Goal: Information Seeking & Learning: Learn about a topic

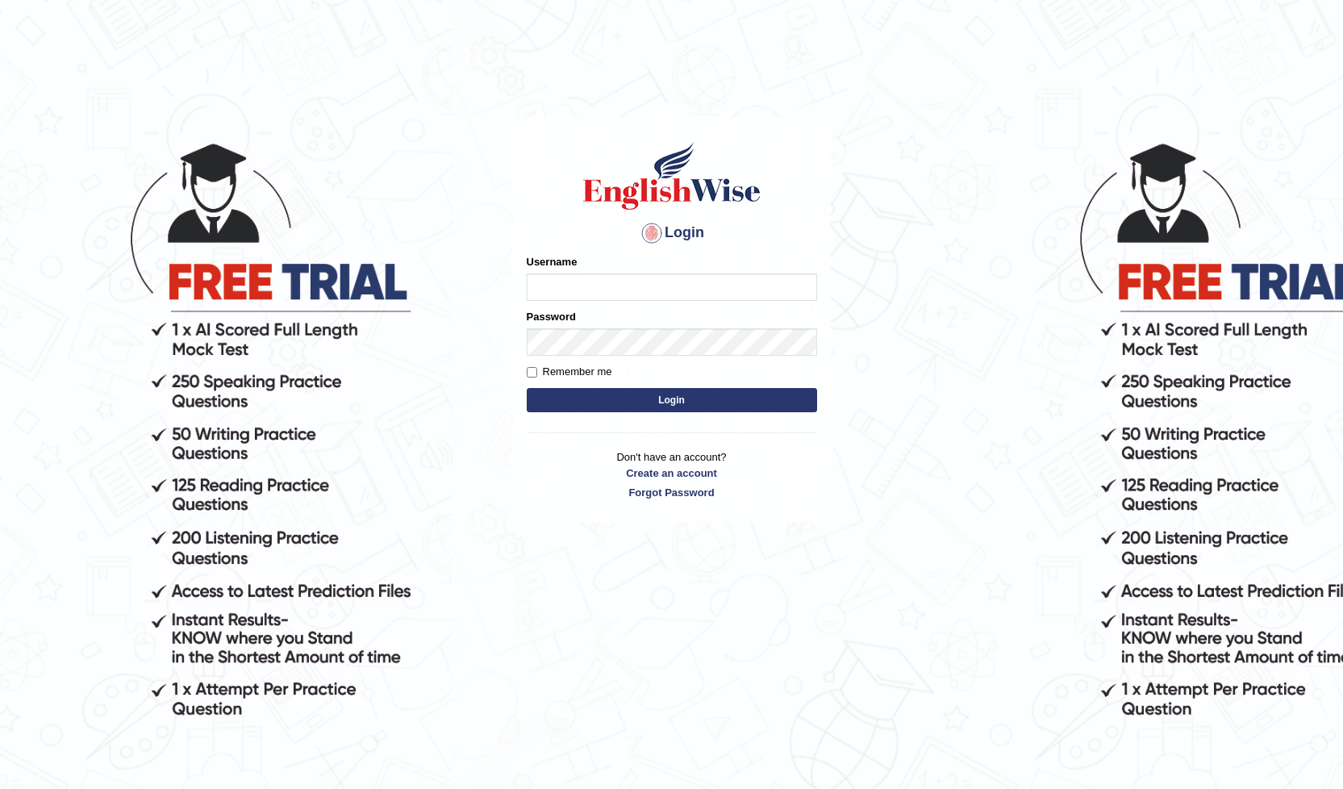
type input "barapong"
click at [592, 280] on input "barapong" at bounding box center [672, 286] width 290 height 27
click at [838, 191] on body "Login Please fix the following errors: Username barapong Password Remember me L…" at bounding box center [671, 461] width 1343 height 789
click at [666, 398] on button "Login" at bounding box center [672, 400] width 290 height 24
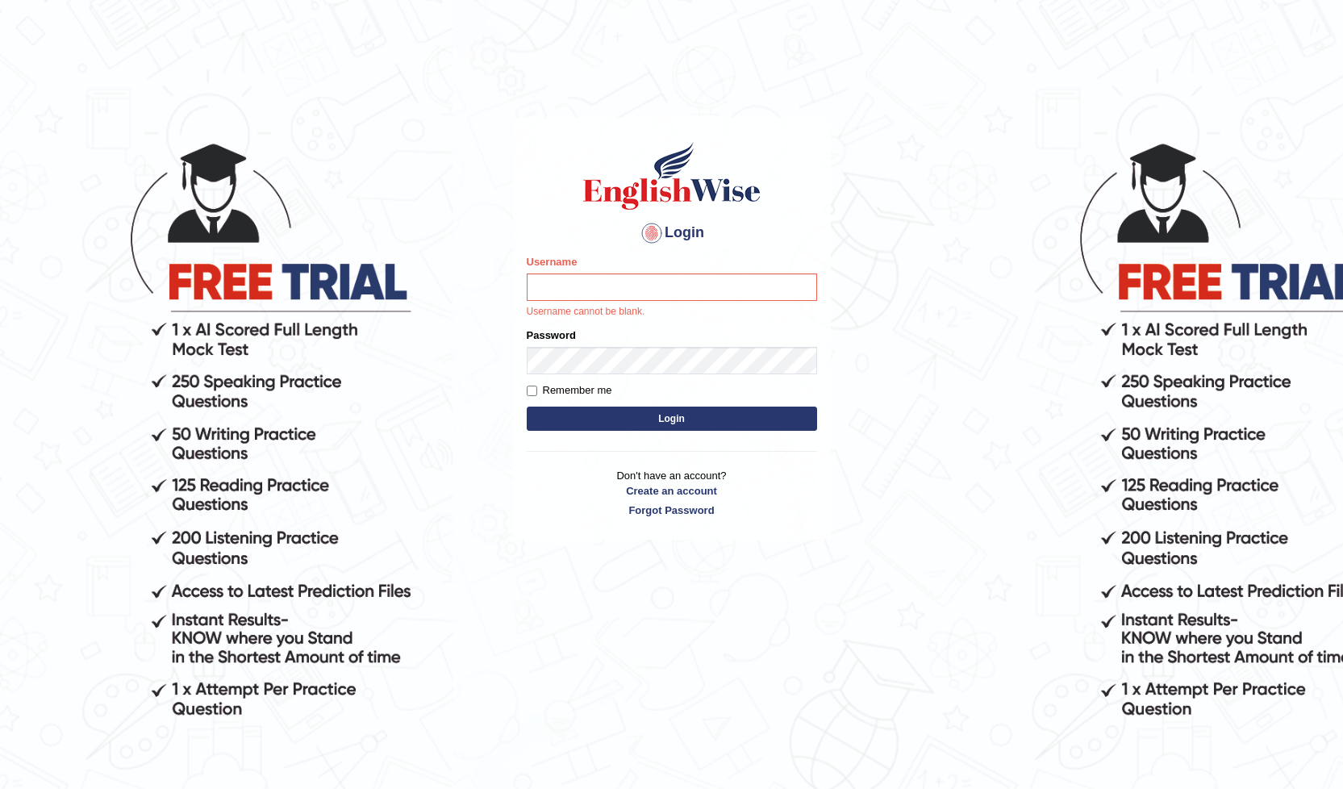
click at [582, 301] on input "Username" at bounding box center [672, 286] width 290 height 27
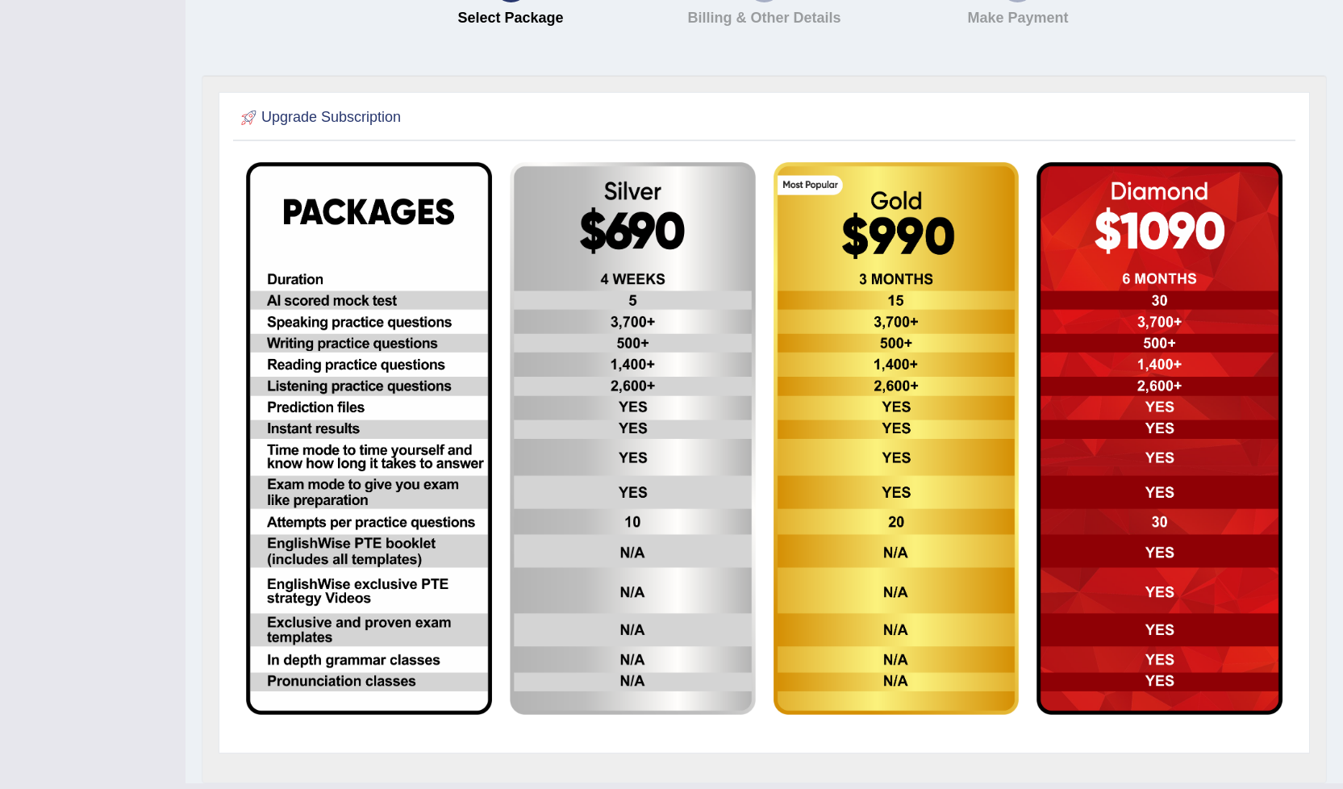
scroll to position [242, 0]
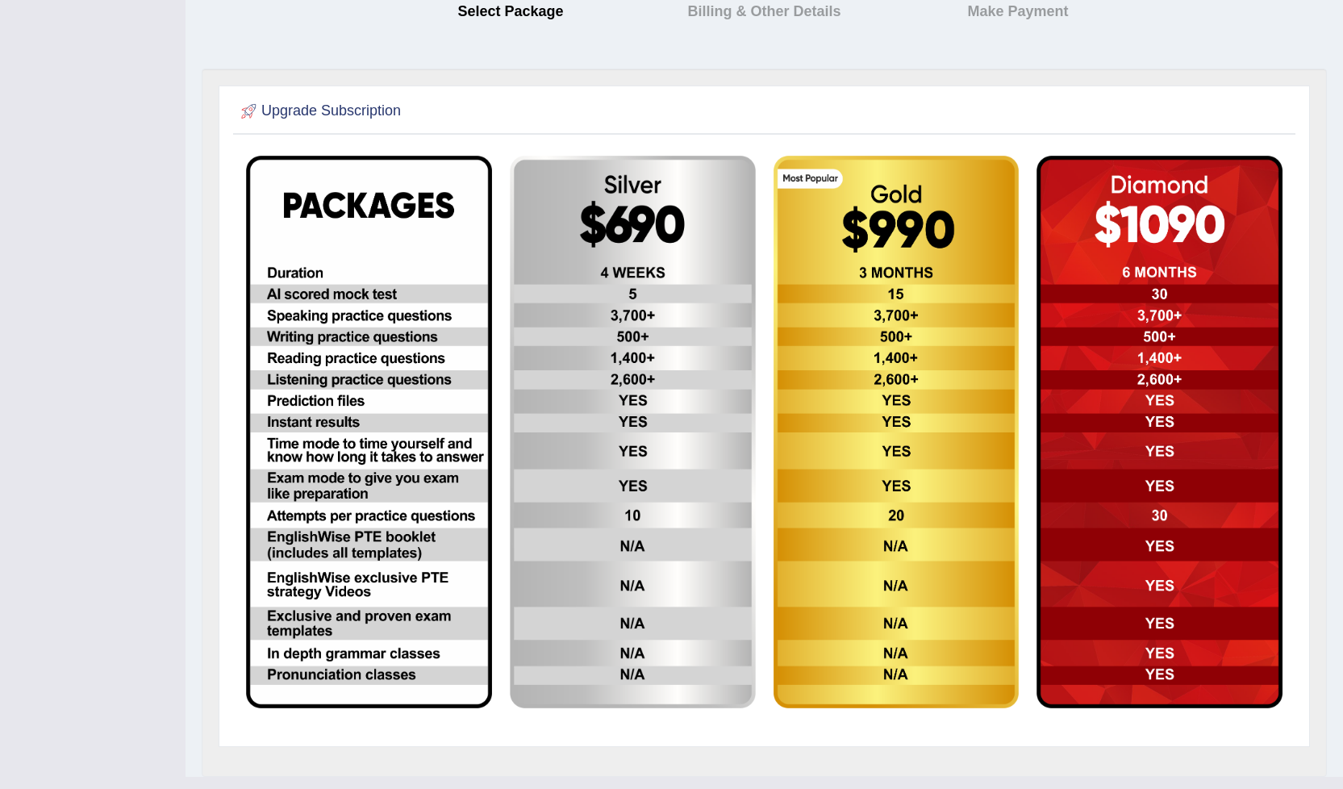
drag, startPoint x: 43, startPoint y: 0, endPoint x: 432, endPoint y: 114, distance: 405.9
click at [432, 114] on div at bounding box center [764, 111] width 1054 height 33
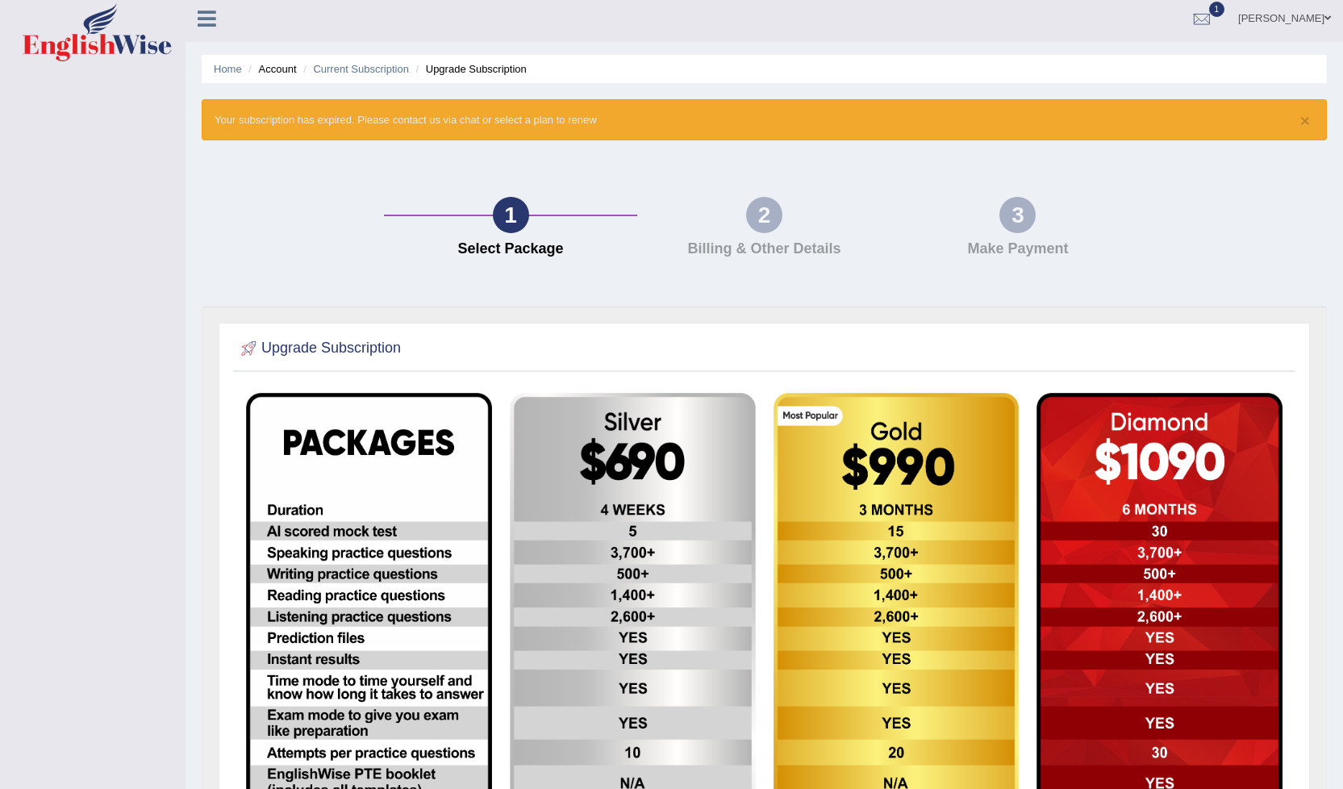
scroll to position [0, 0]
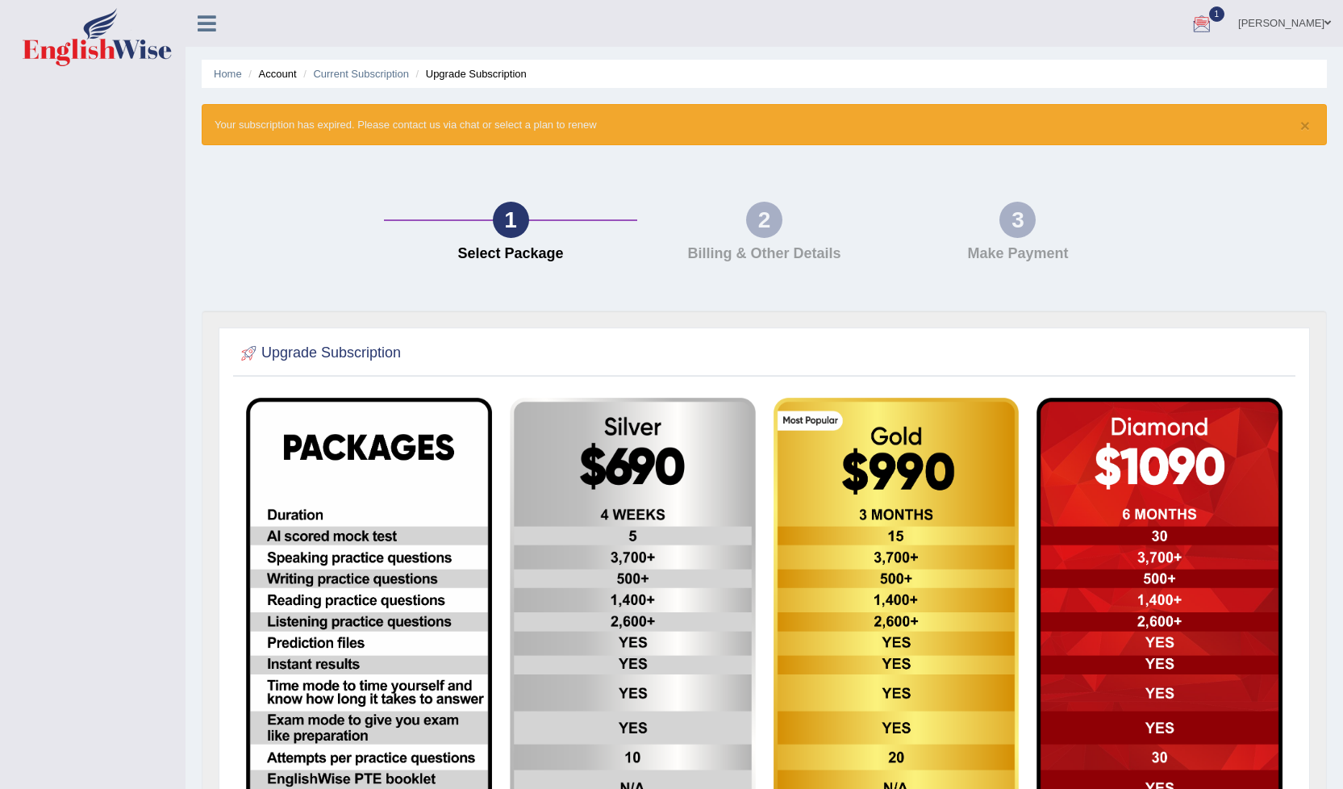
click at [1209, 23] on div at bounding box center [1202, 24] width 24 height 24
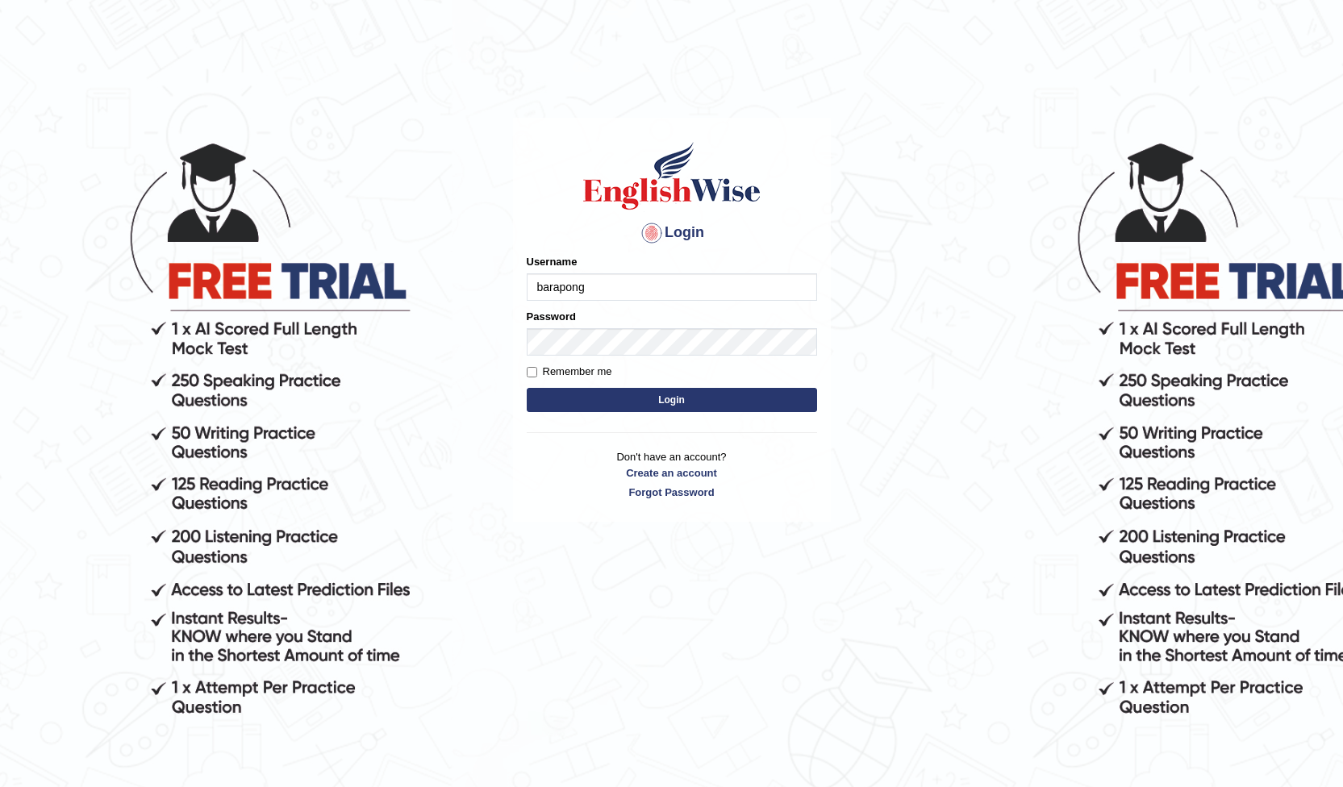
click at [595, 294] on input "barapong" at bounding box center [672, 286] width 290 height 27
type input "b"
type input "B"
type input "b"
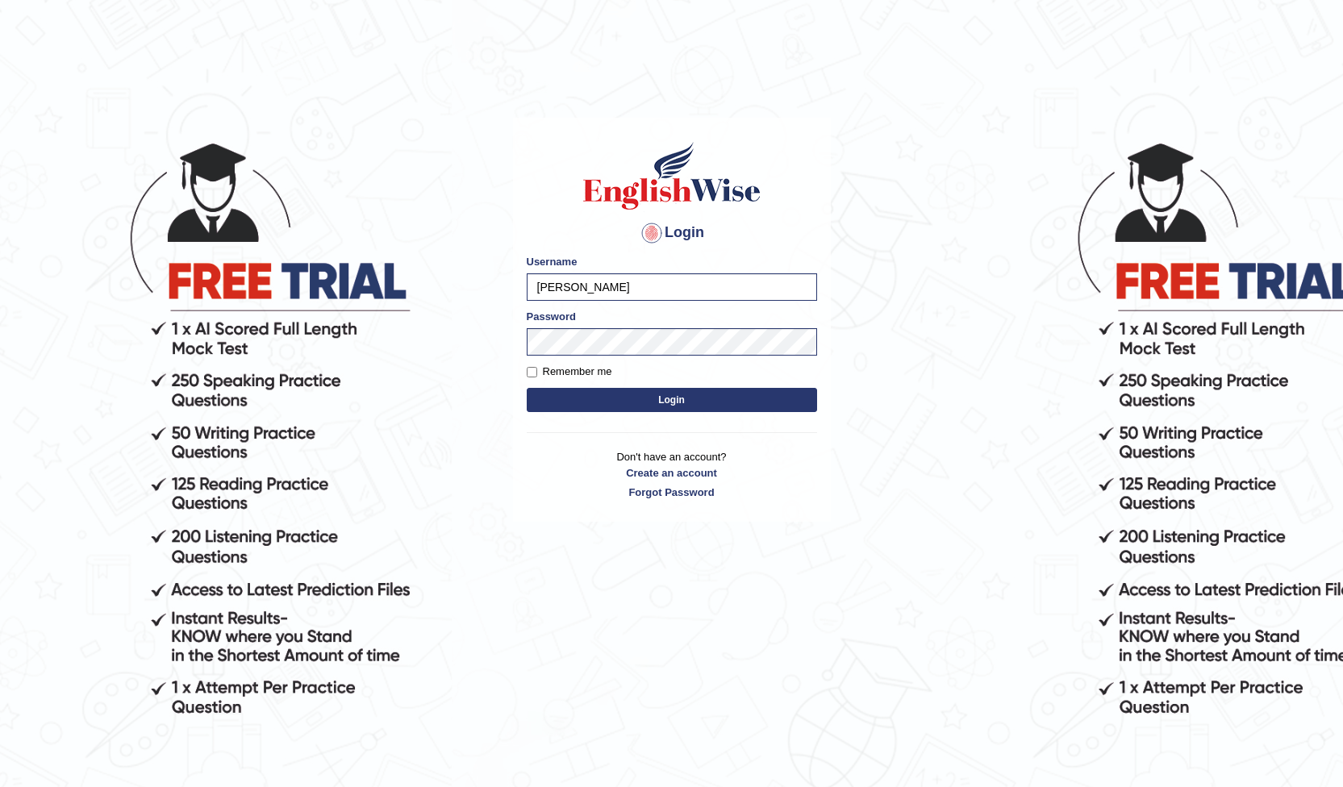
type input "[PERSON_NAME]"
click at [533, 370] on input "Remember me" at bounding box center [532, 372] width 10 height 10
checkbox input "true"
click at [674, 401] on button "Login" at bounding box center [672, 400] width 290 height 24
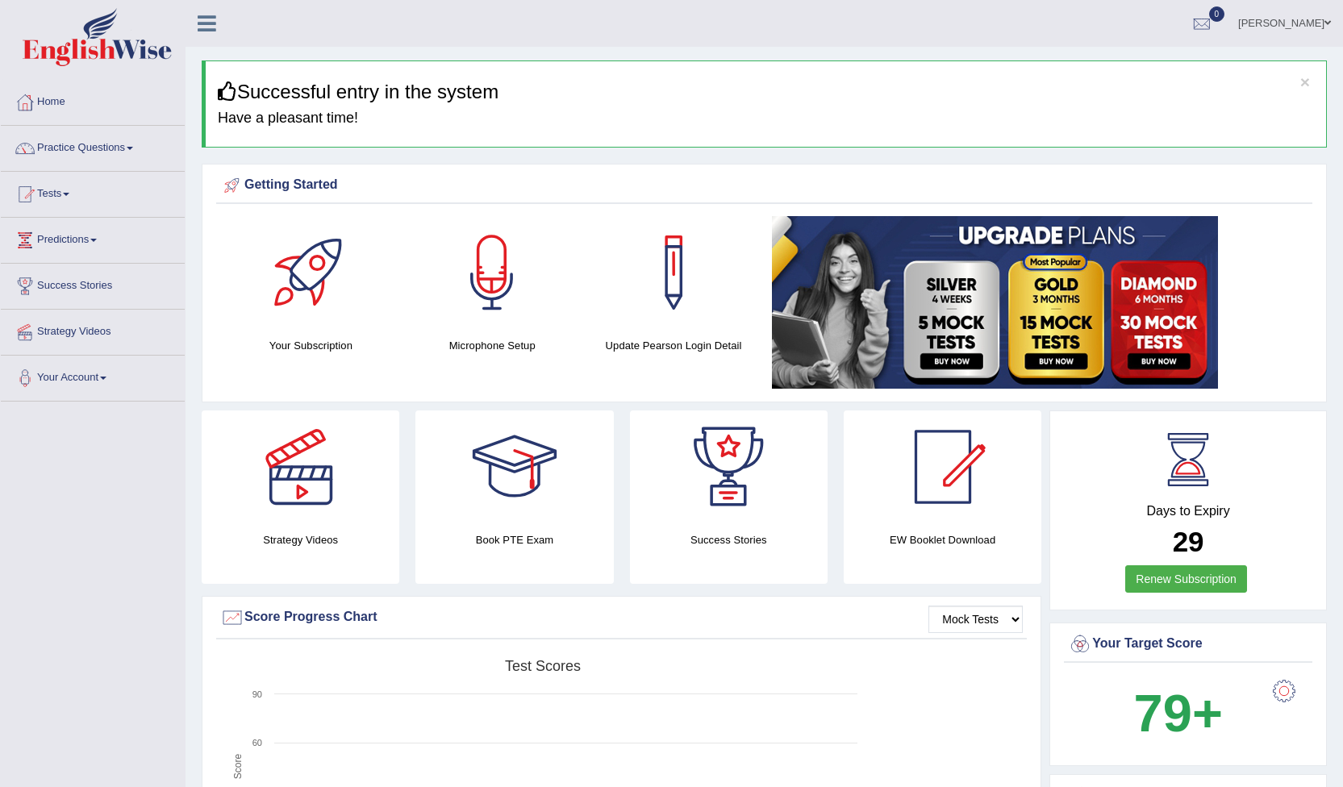
click at [136, 150] on link "Practice Questions" at bounding box center [93, 146] width 184 height 40
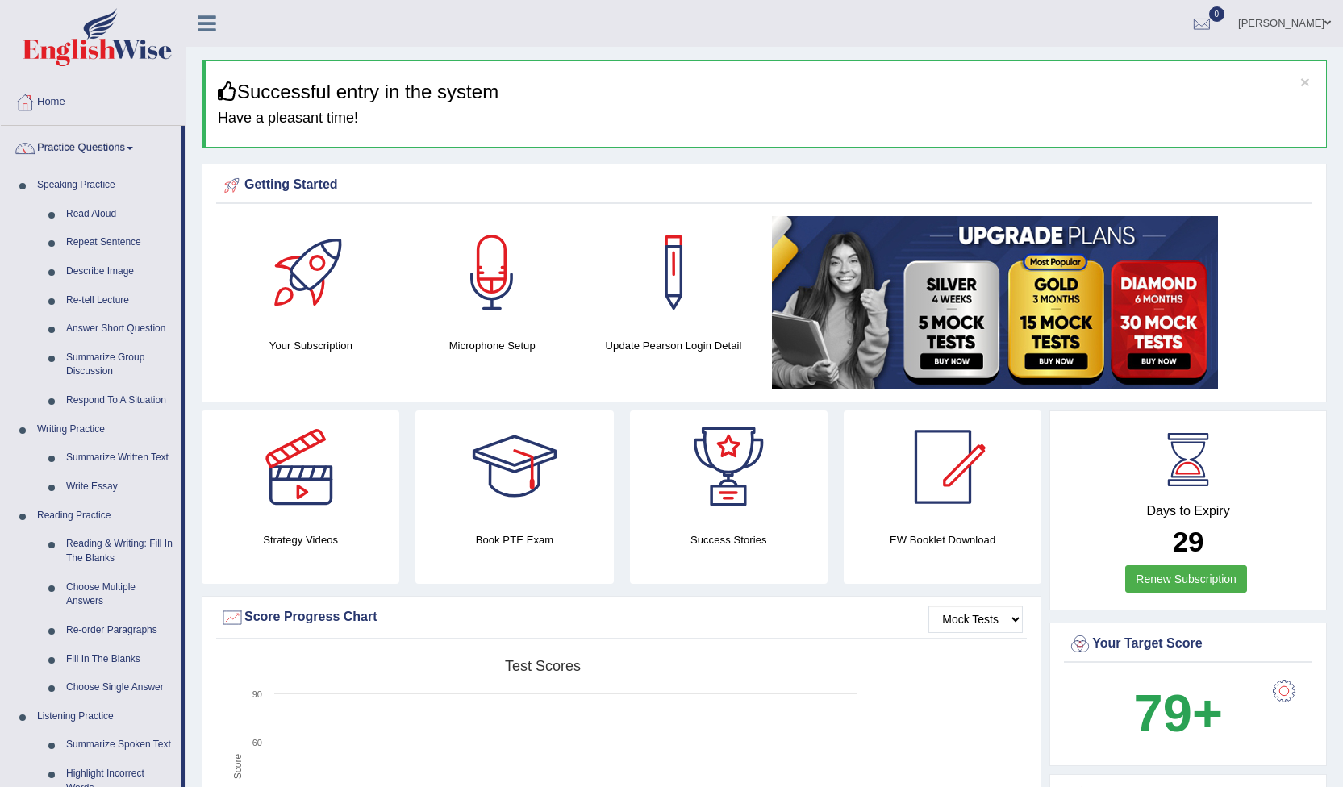
click at [1, 126] on link "Practice Questions" at bounding box center [91, 146] width 180 height 40
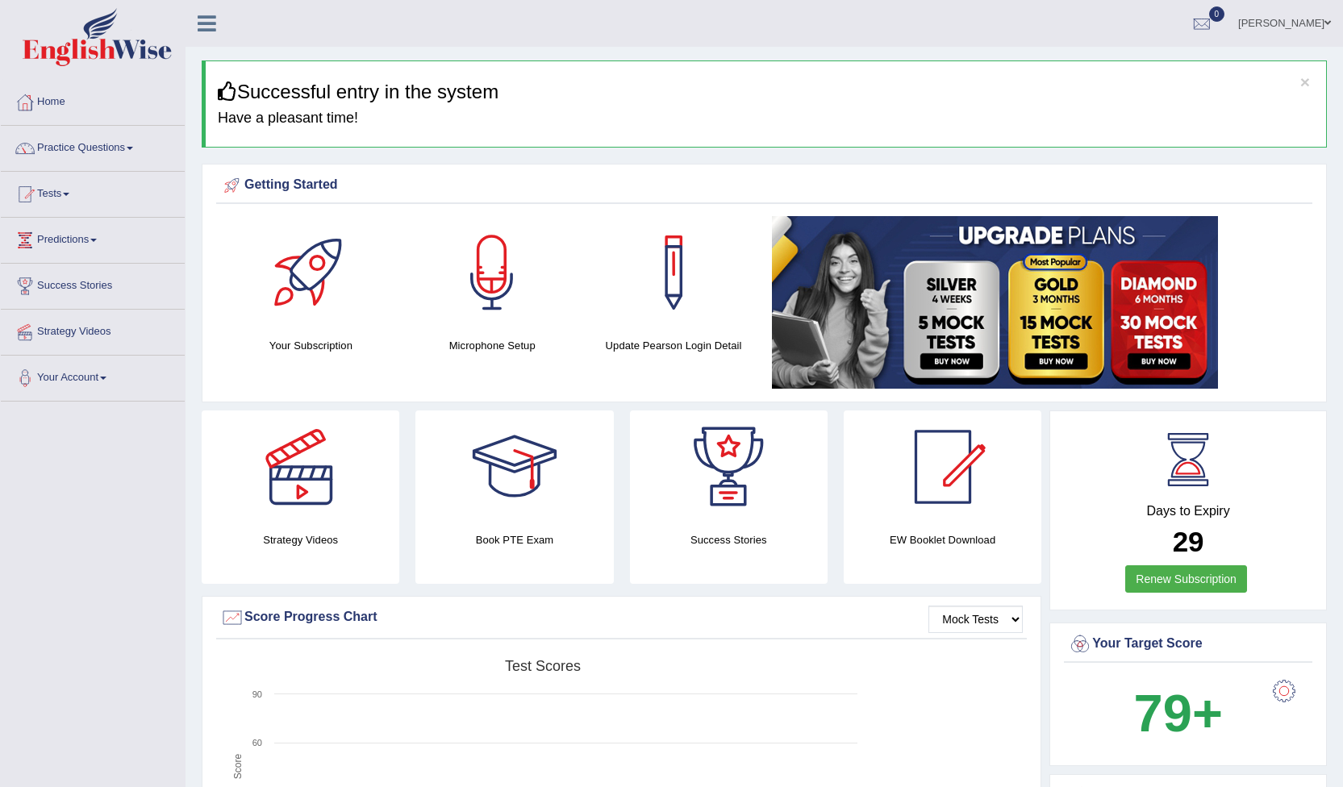
click at [133, 148] on span at bounding box center [130, 148] width 6 height 3
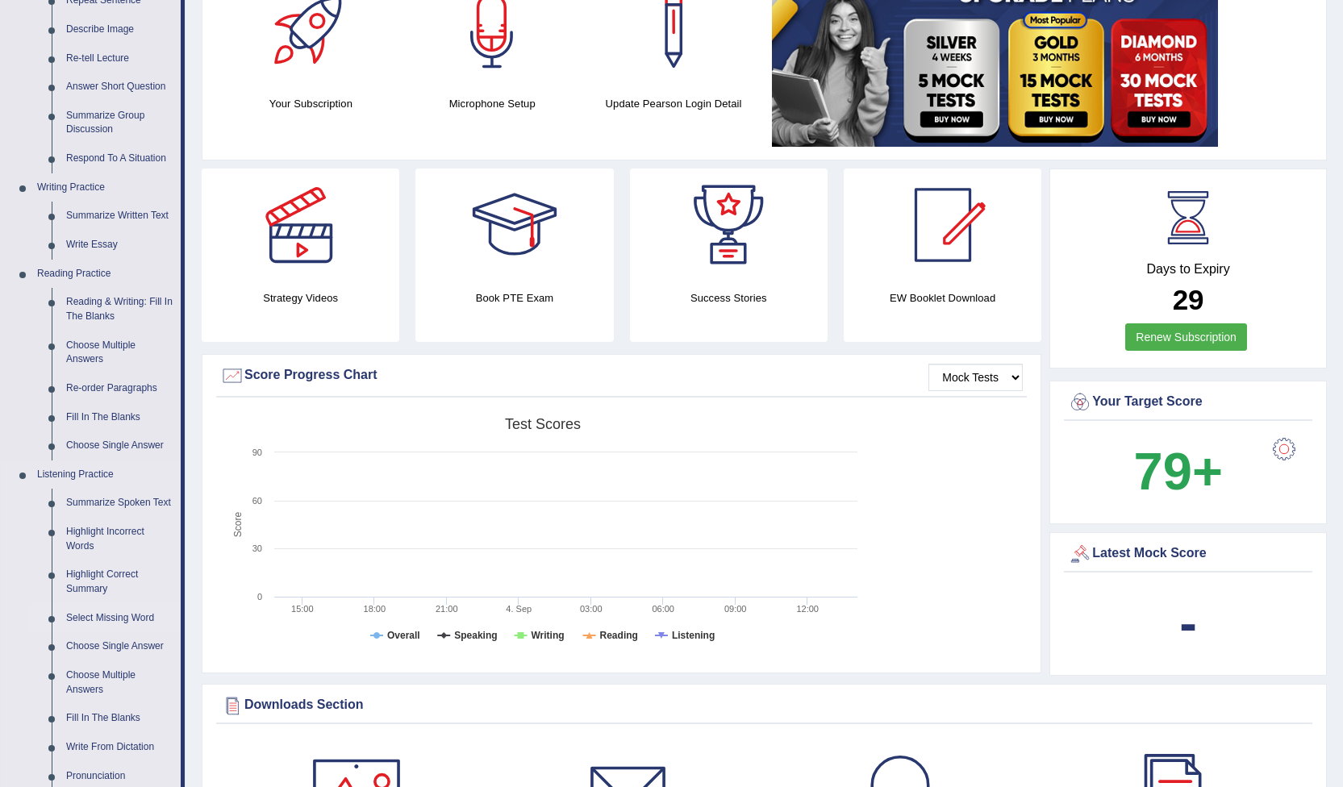
scroll to position [323, 0]
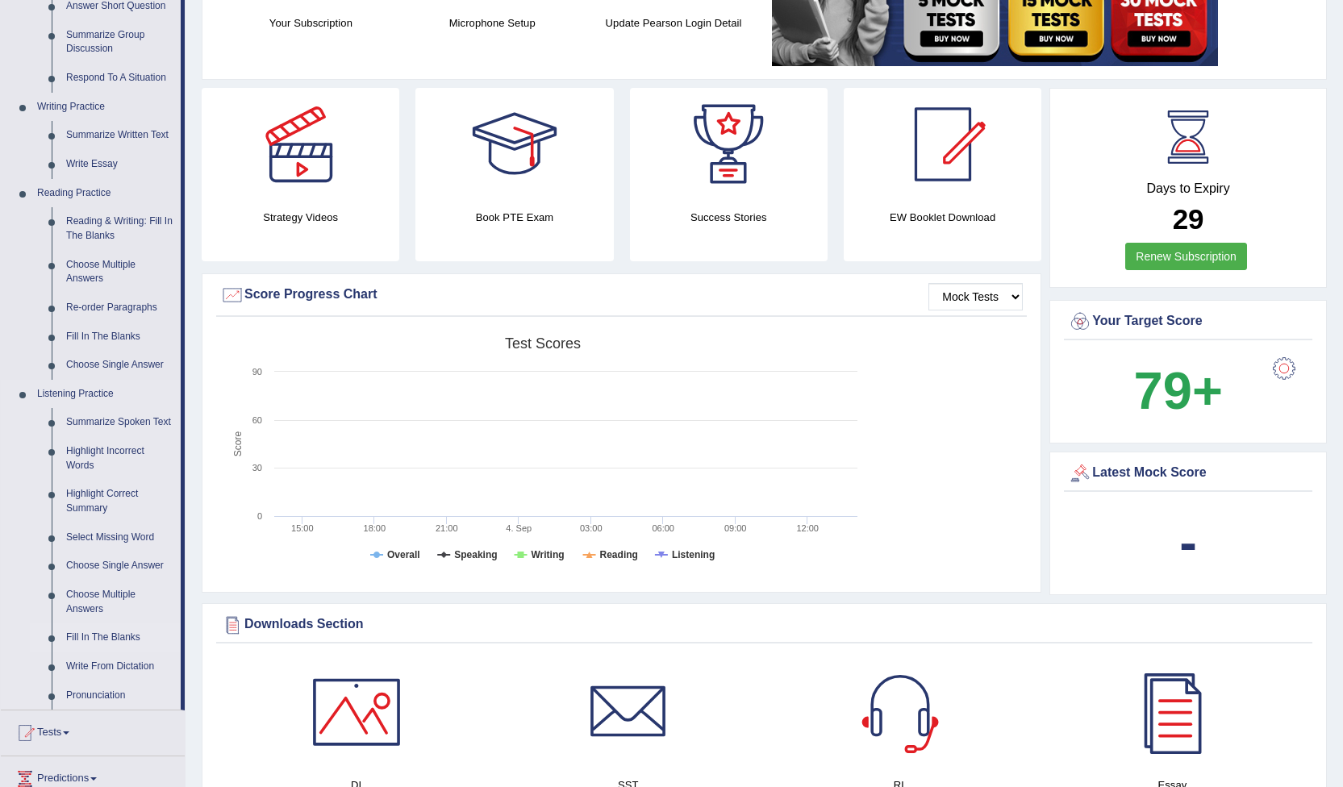
click at [115, 639] on link "Fill In The Blanks" at bounding box center [120, 638] width 122 height 29
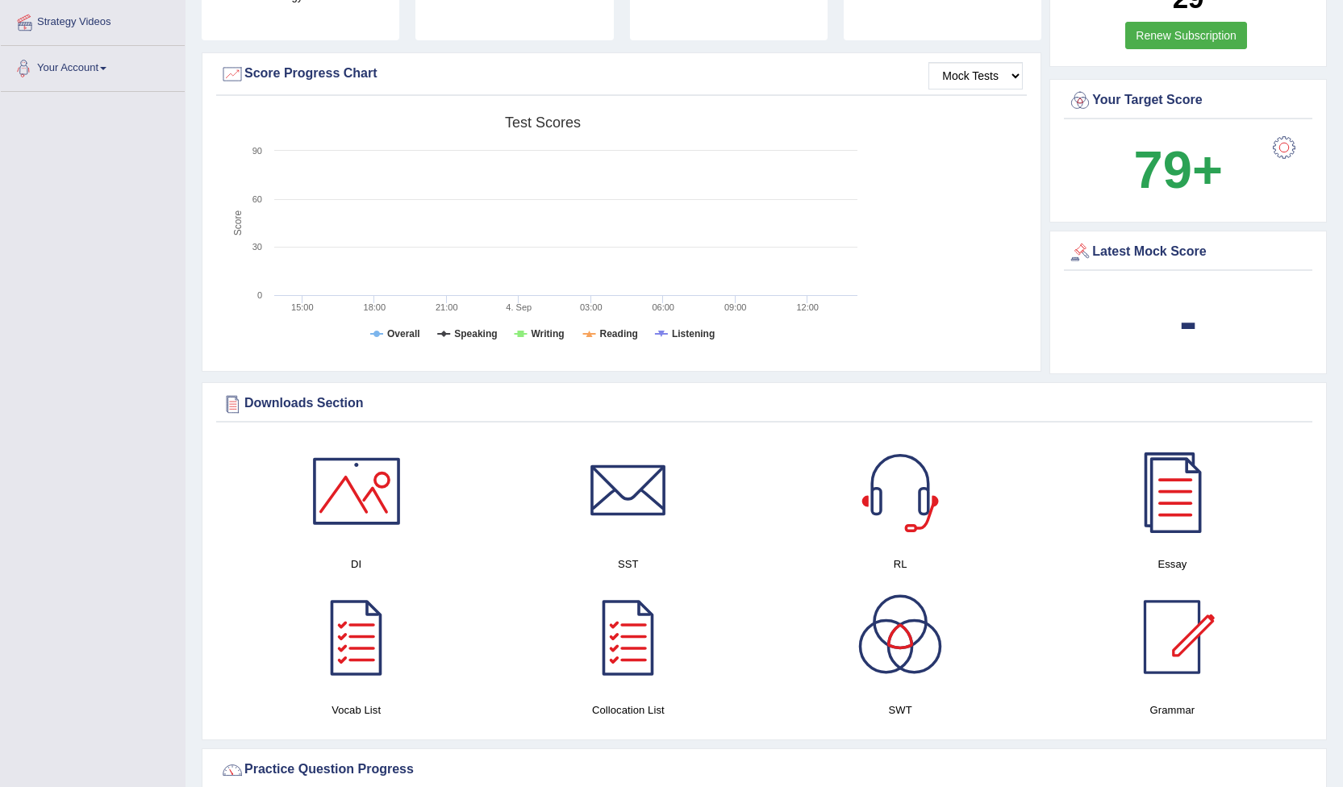
scroll to position [1171, 0]
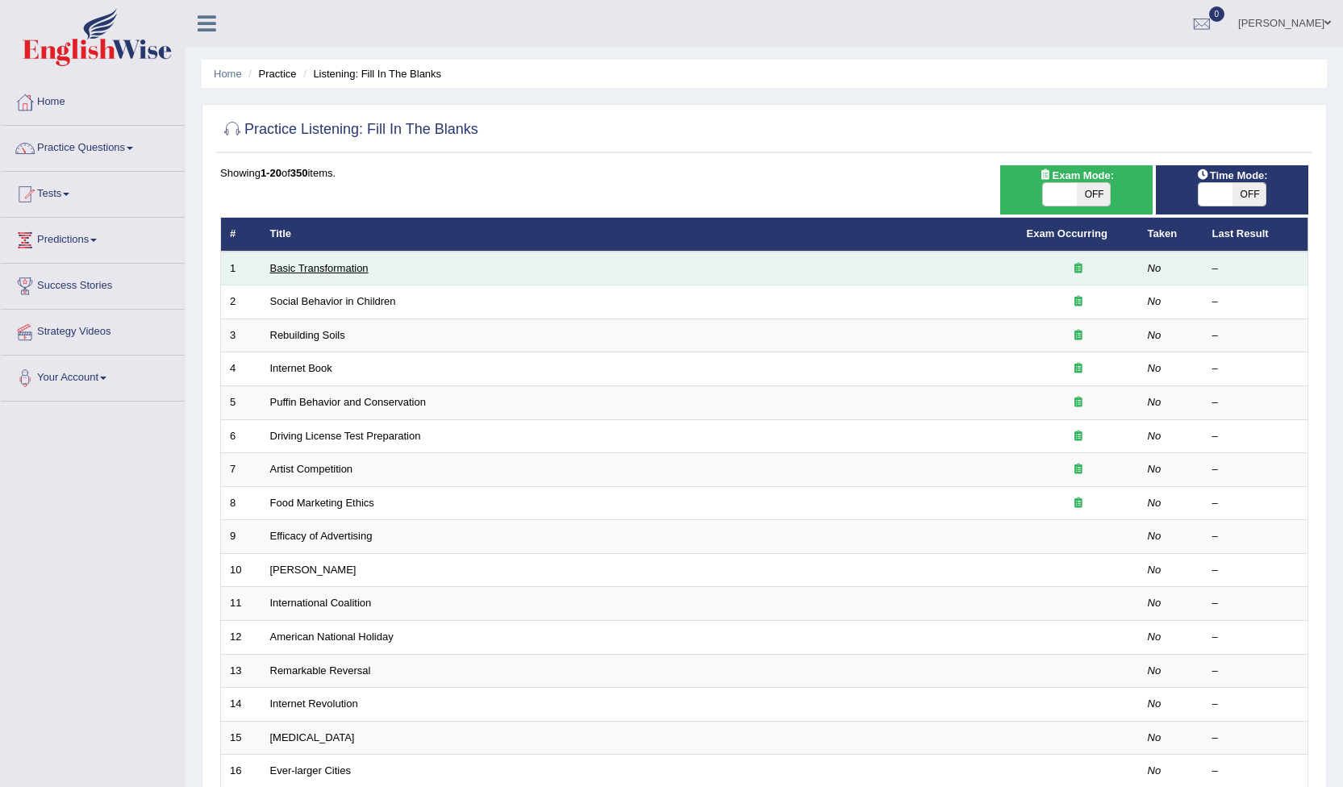
click at [346, 269] on link "Basic Transformation" at bounding box center [319, 268] width 98 height 12
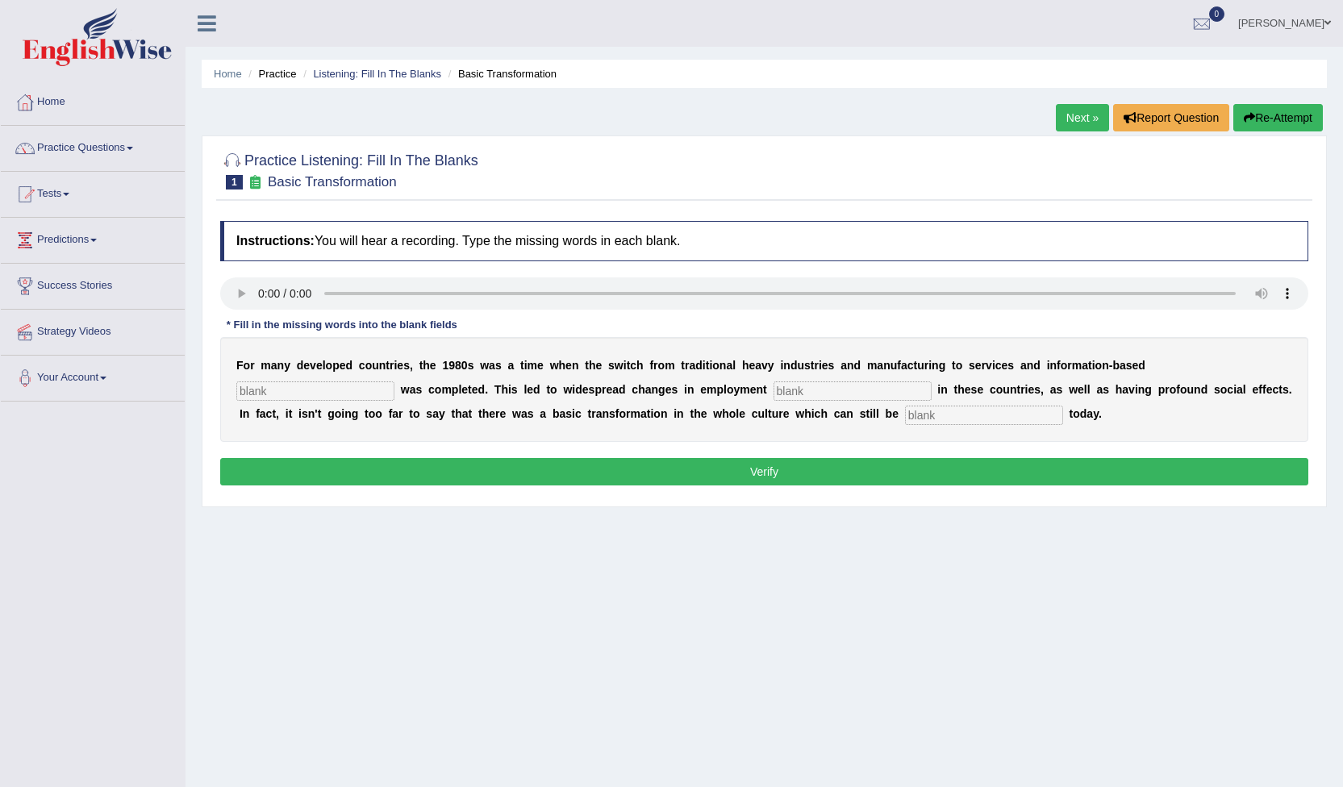
click at [394, 382] on input "text" at bounding box center [315, 391] width 158 height 19
click at [905, 413] on input "text" at bounding box center [984, 415] width 158 height 19
type input "observed"
drag, startPoint x: 1140, startPoint y: 357, endPoint x: 1129, endPoint y: 368, distance: 15.4
click at [394, 382] on input "text" at bounding box center [315, 391] width 158 height 19
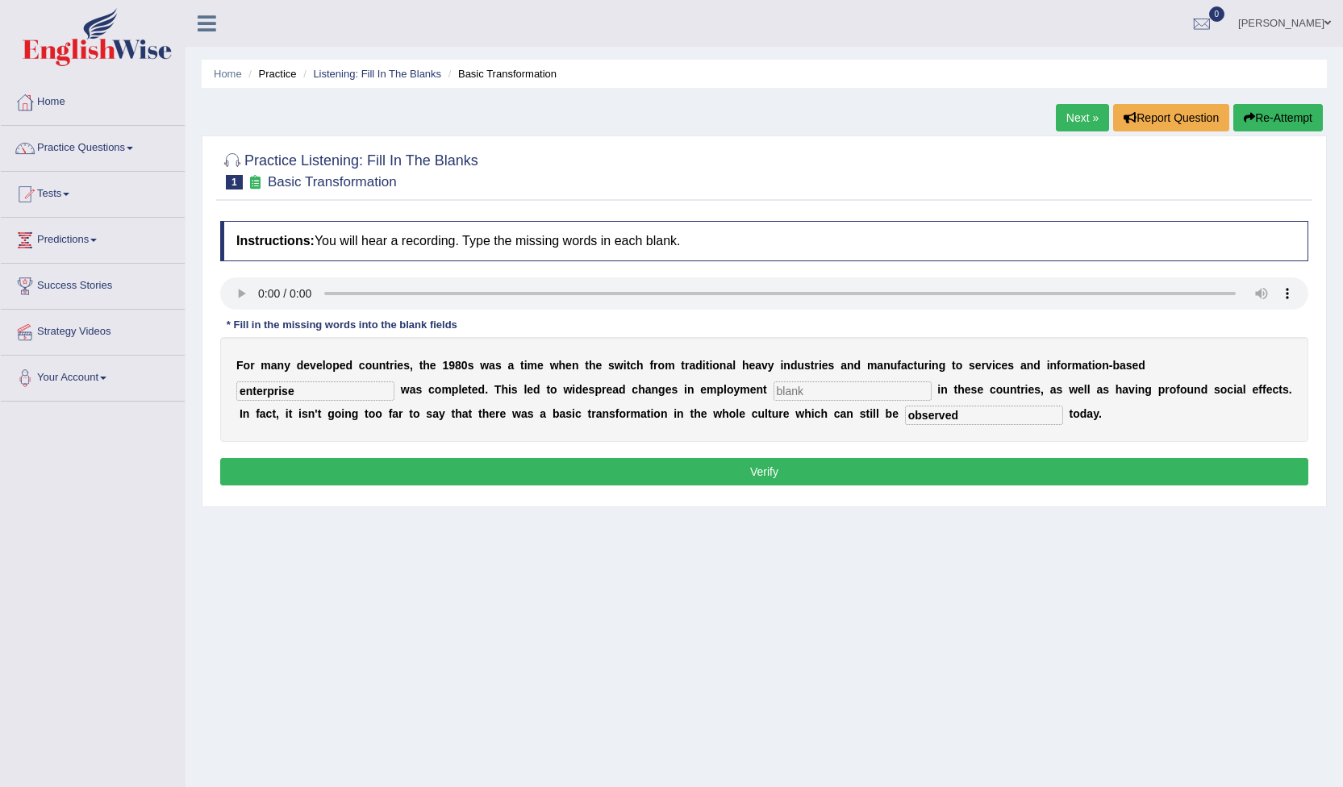
type input "enterprise"
click at [774, 392] on input "text" at bounding box center [853, 391] width 158 height 19
click at [774, 386] on input "parttern" at bounding box center [853, 391] width 158 height 19
click at [774, 393] on input "parttern" at bounding box center [853, 391] width 158 height 19
type input "partern"
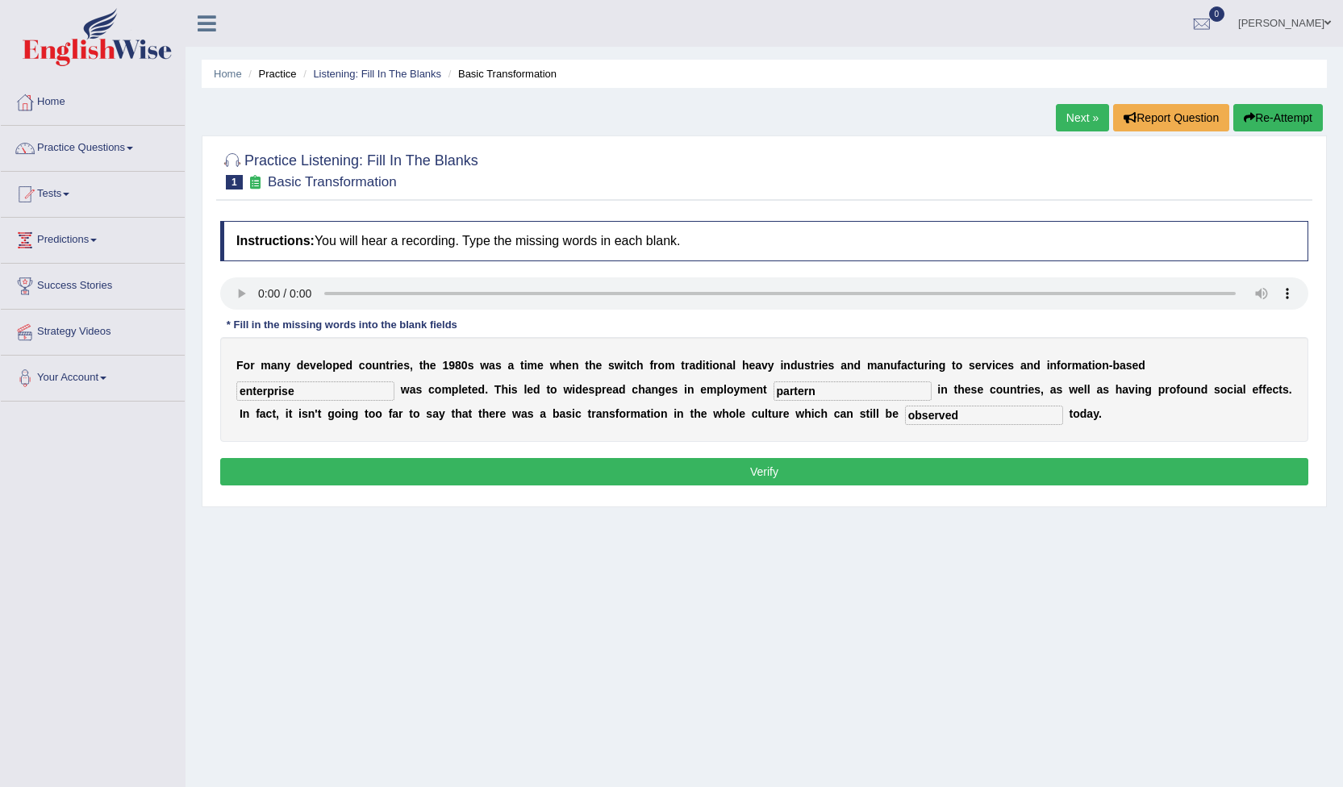
click at [394, 382] on input "enterprise" at bounding box center [315, 391] width 158 height 19
type input "enterprised"
click at [764, 473] on button "Verify" at bounding box center [764, 471] width 1088 height 27
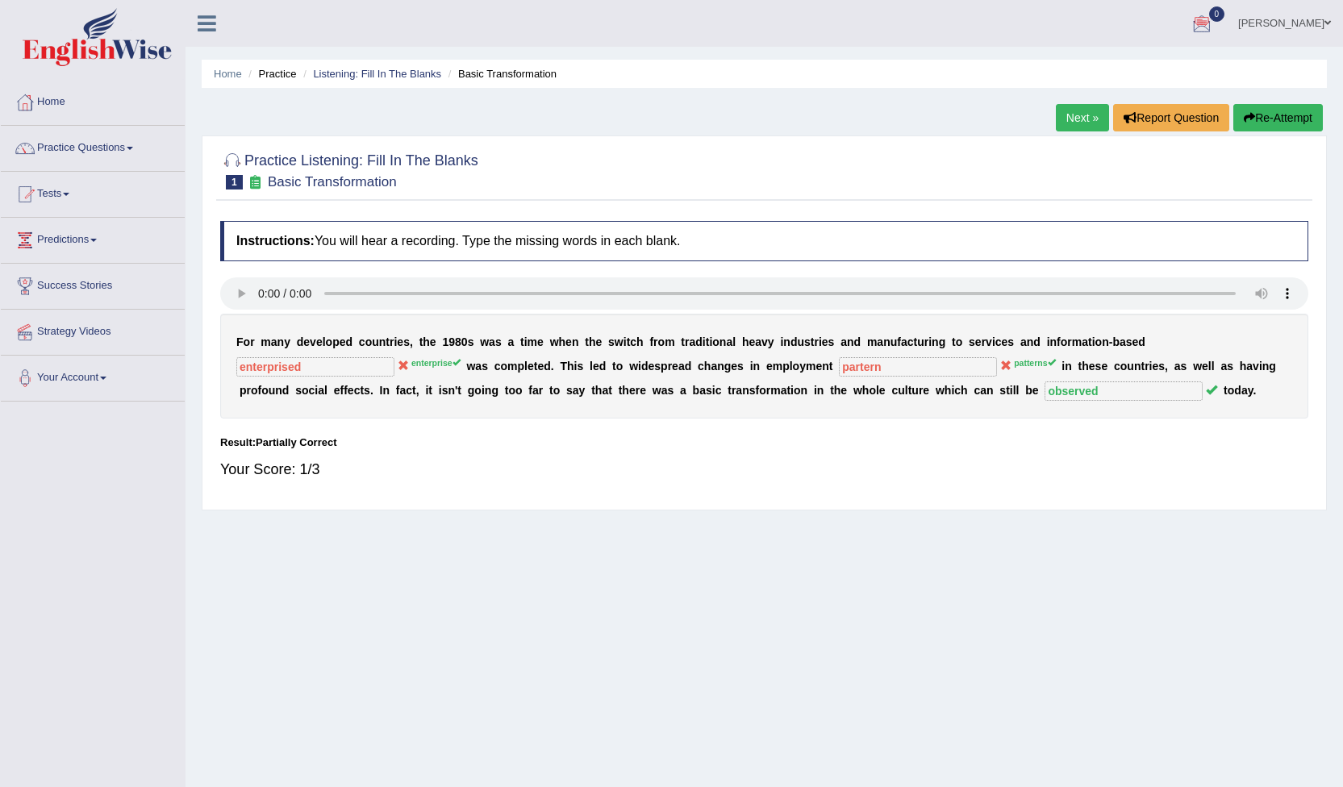
click at [1069, 111] on link "Next »" at bounding box center [1082, 117] width 53 height 27
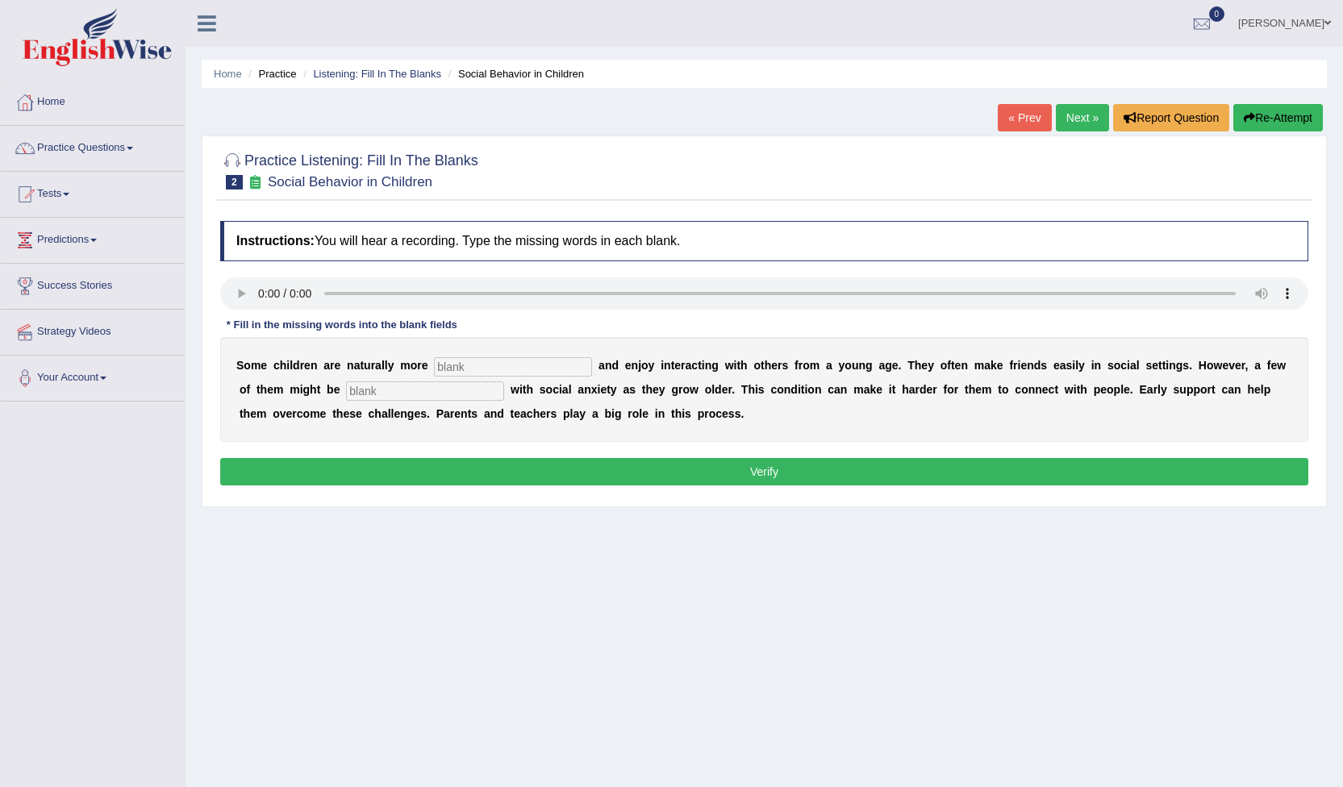
click at [449, 366] on input "text" at bounding box center [513, 366] width 158 height 19
click at [259, 315] on div "Instructions: You will hear a recording. Type the missing words in each blank. …" at bounding box center [764, 356] width 1096 height 286
click at [445, 367] on input "text" at bounding box center [513, 366] width 158 height 19
click at [437, 354] on div "S o m e c h i l d r e n a r e n a t u r a l l y m o r e a n d e n j o y i n t e…" at bounding box center [764, 389] width 1088 height 105
click at [439, 363] on input "text" at bounding box center [513, 366] width 158 height 19
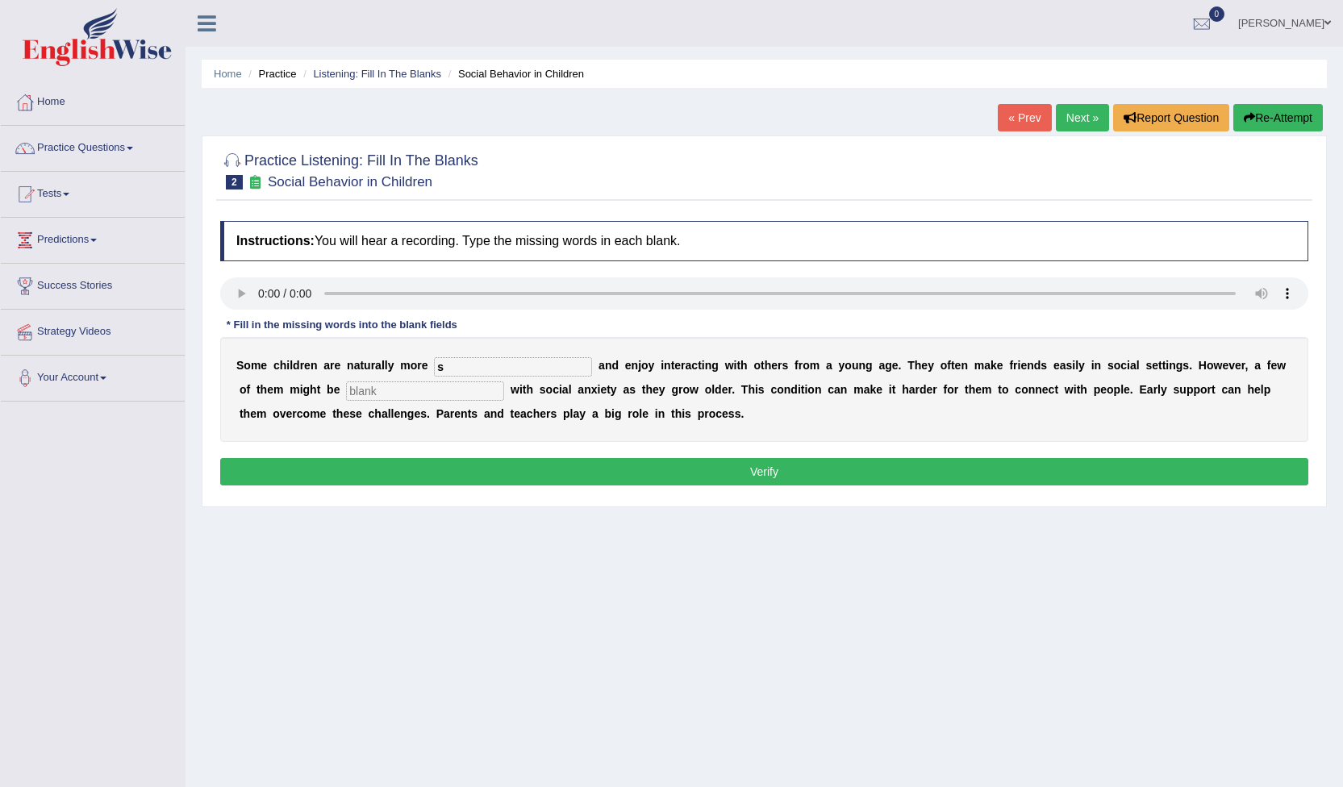
type input "s"
click at [346, 388] on input "text" at bounding box center [425, 391] width 158 height 19
type input "diagnose"
click at [440, 369] on input "s" at bounding box center [513, 366] width 158 height 19
type input "sociable"
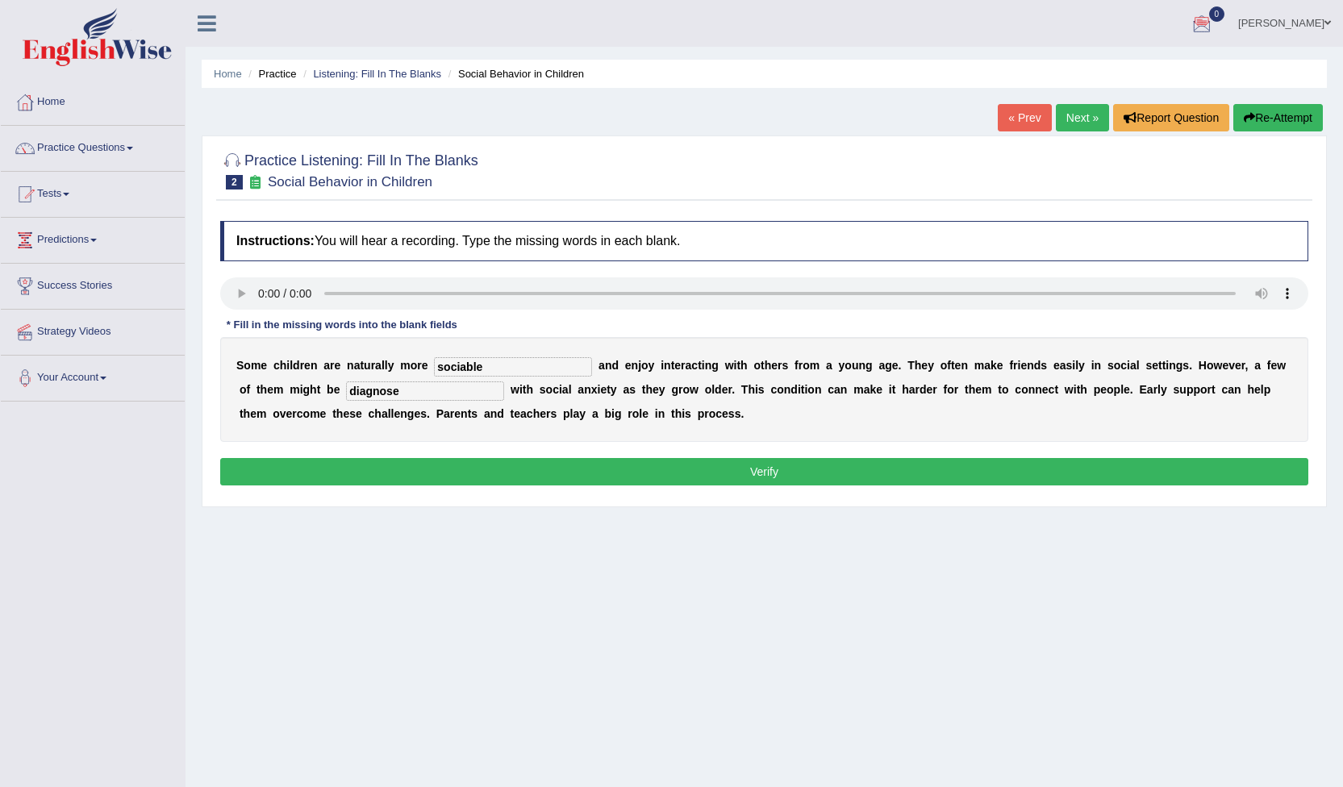
click at [764, 477] on button "Verify" at bounding box center [764, 471] width 1088 height 27
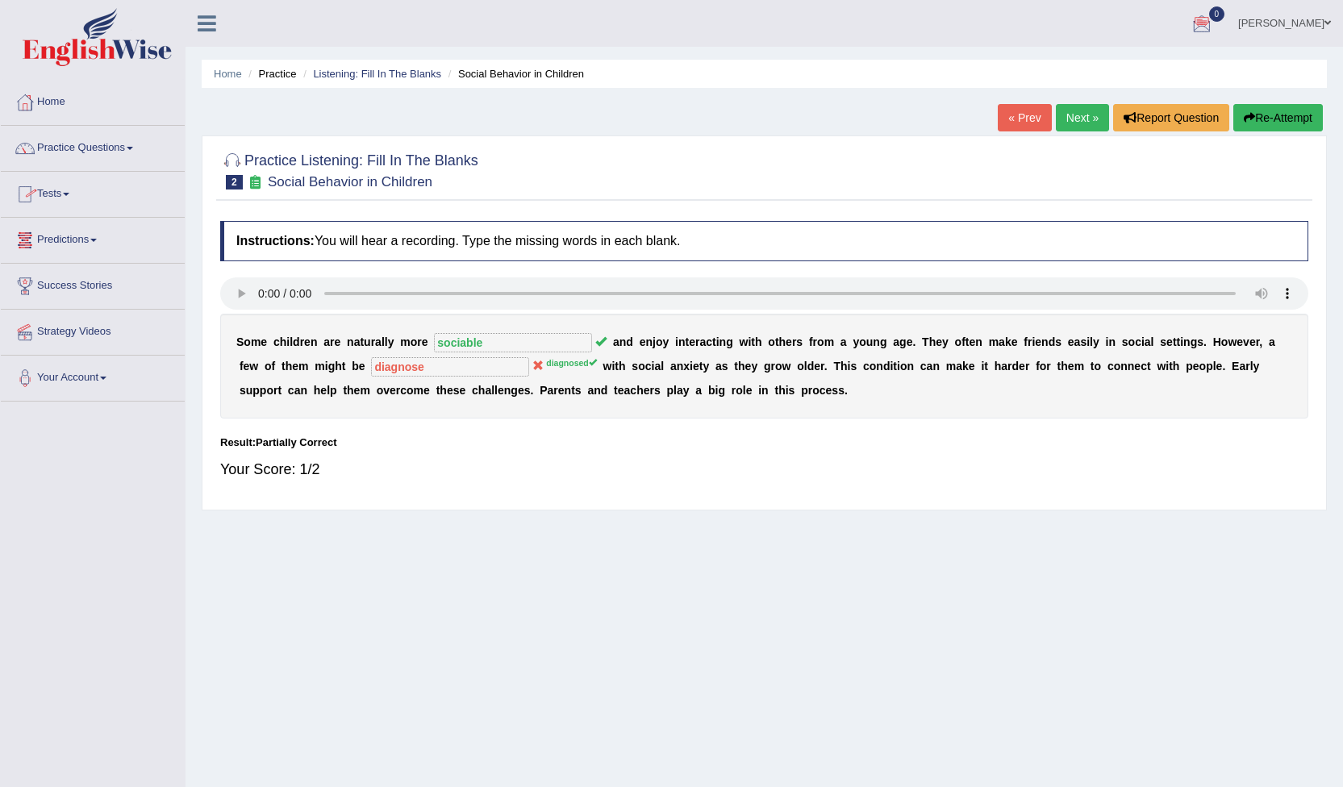
click at [1019, 115] on link "« Prev" at bounding box center [1024, 117] width 53 height 27
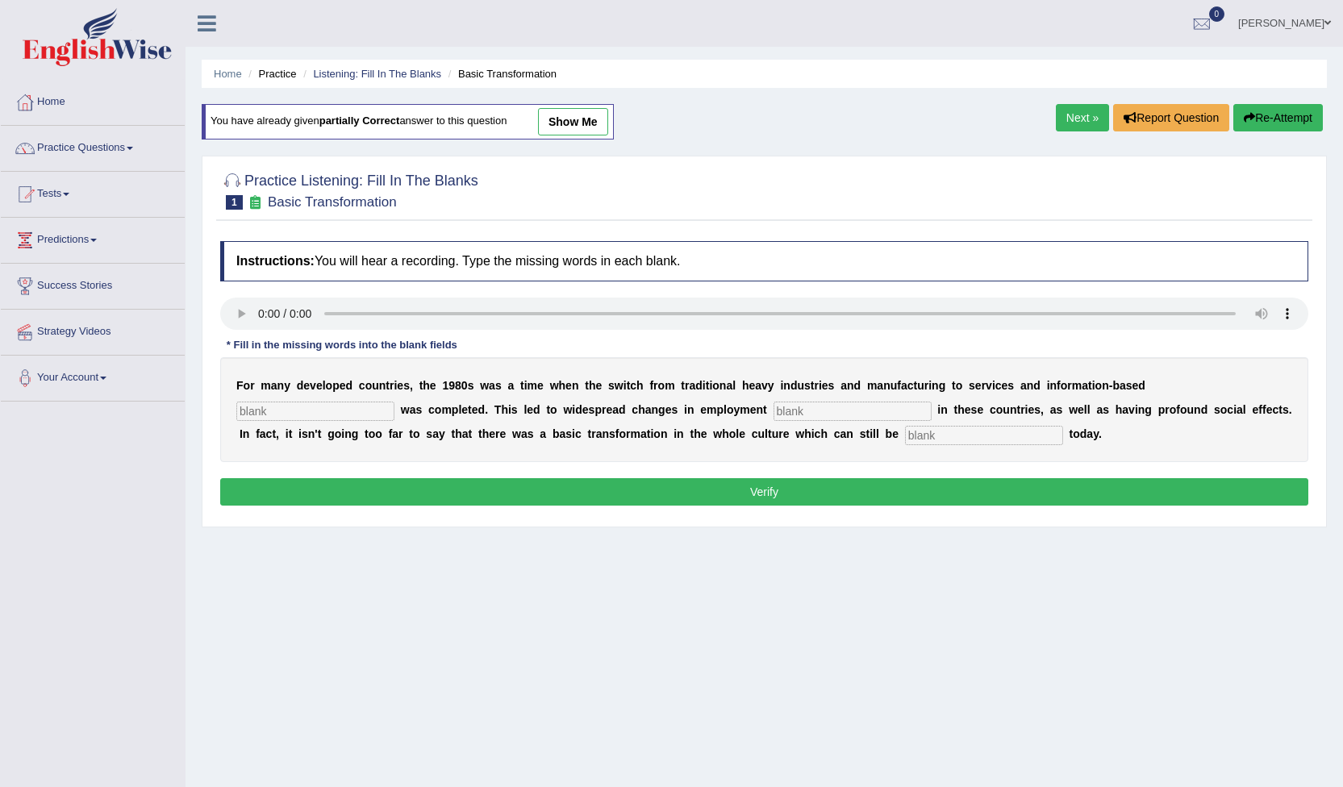
click at [394, 402] on input "text" at bounding box center [315, 411] width 158 height 19
type input "e"
click at [774, 407] on input "text" at bounding box center [853, 411] width 158 height 19
click at [905, 432] on input "text" at bounding box center [984, 435] width 158 height 19
type input "observe"
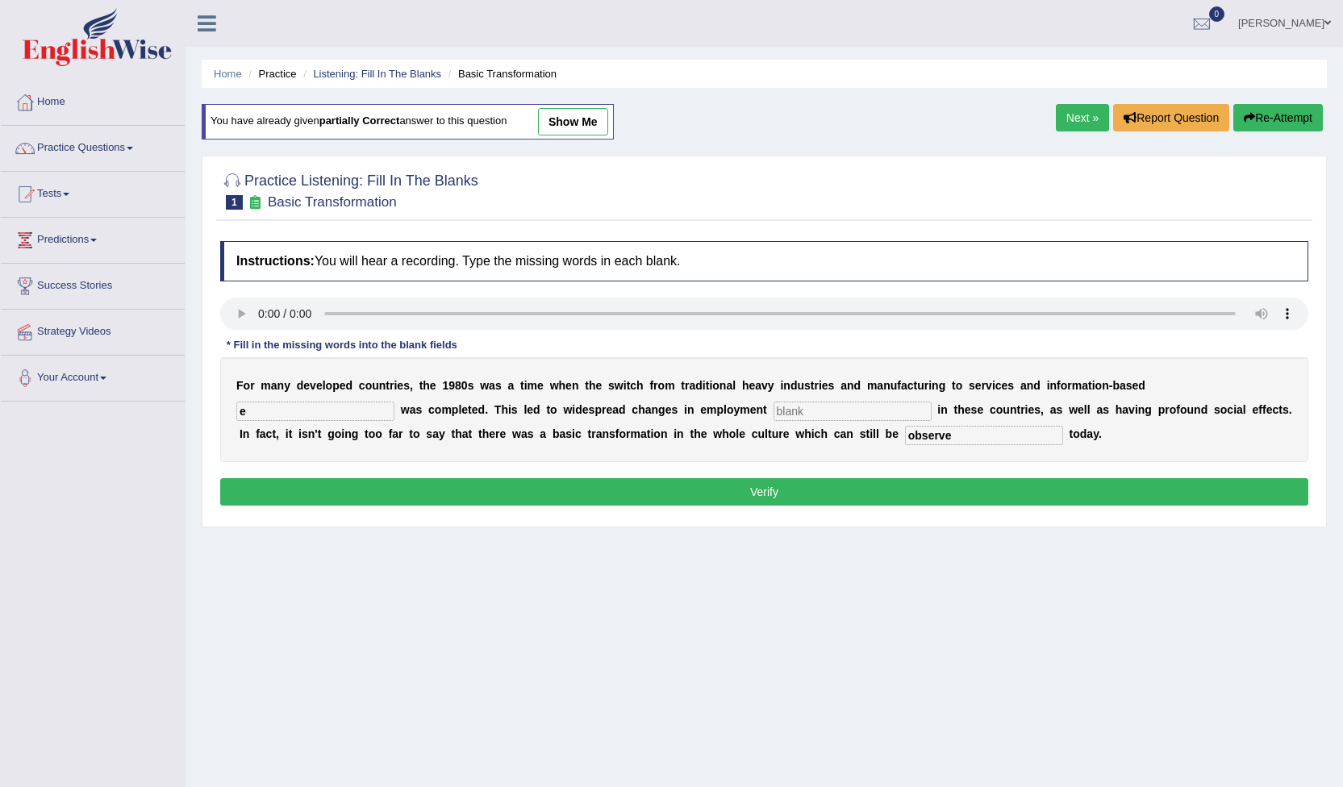
click at [774, 410] on input "text" at bounding box center [853, 411] width 158 height 19
click at [774, 409] on input "parttern" at bounding box center [853, 411] width 158 height 19
type input "parttern"
click at [394, 402] on input "e" at bounding box center [315, 411] width 158 height 19
type input "enterprise"
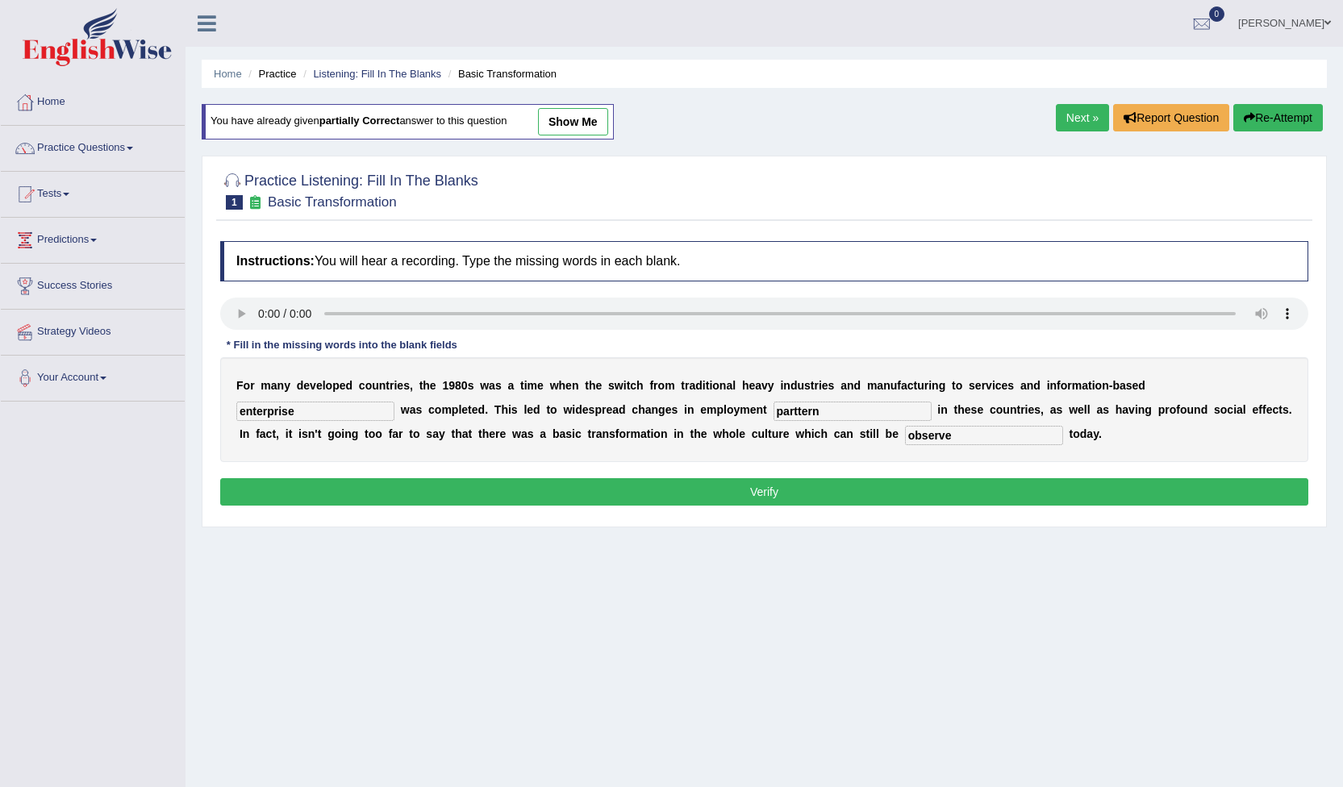
click at [905, 434] on input "observe" at bounding box center [984, 435] width 158 height 19
type input "observed"
click at [780, 497] on button "Verify" at bounding box center [764, 491] width 1088 height 27
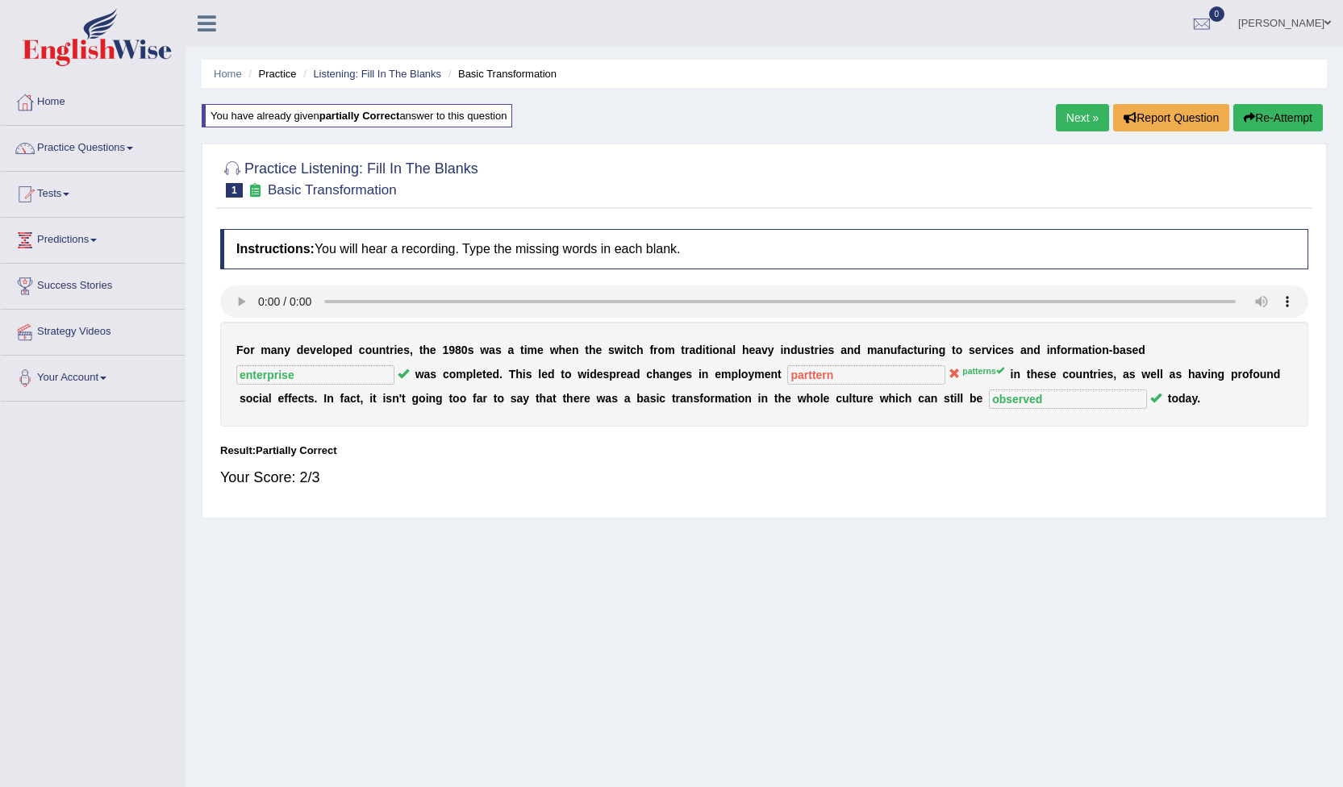
click at [1072, 124] on link "Next »" at bounding box center [1082, 117] width 53 height 27
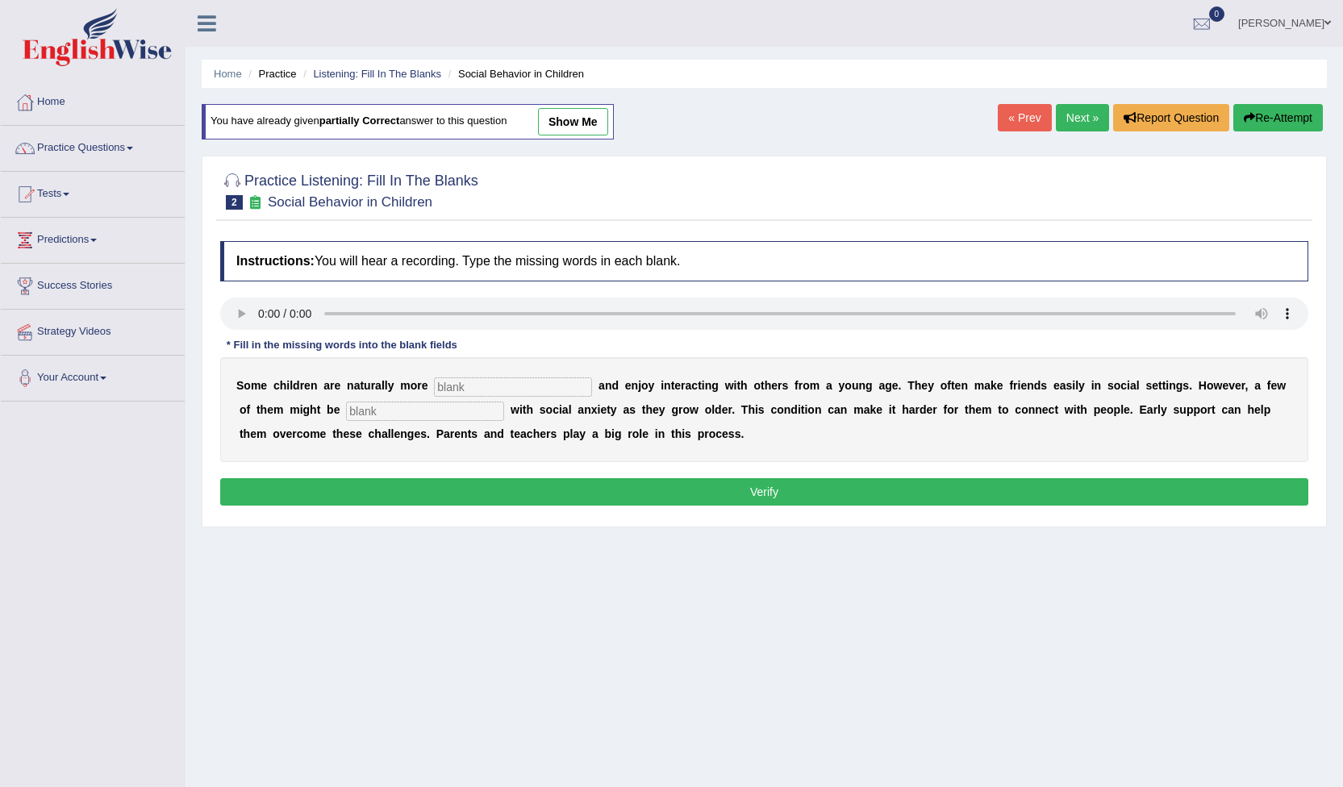
click at [463, 388] on input "text" at bounding box center [513, 387] width 158 height 19
click at [346, 415] on input "text" at bounding box center [425, 411] width 158 height 19
click at [348, 415] on input "text" at bounding box center [425, 411] width 158 height 19
click at [346, 407] on input "text" at bounding box center [425, 411] width 158 height 19
type input "diagnosed"
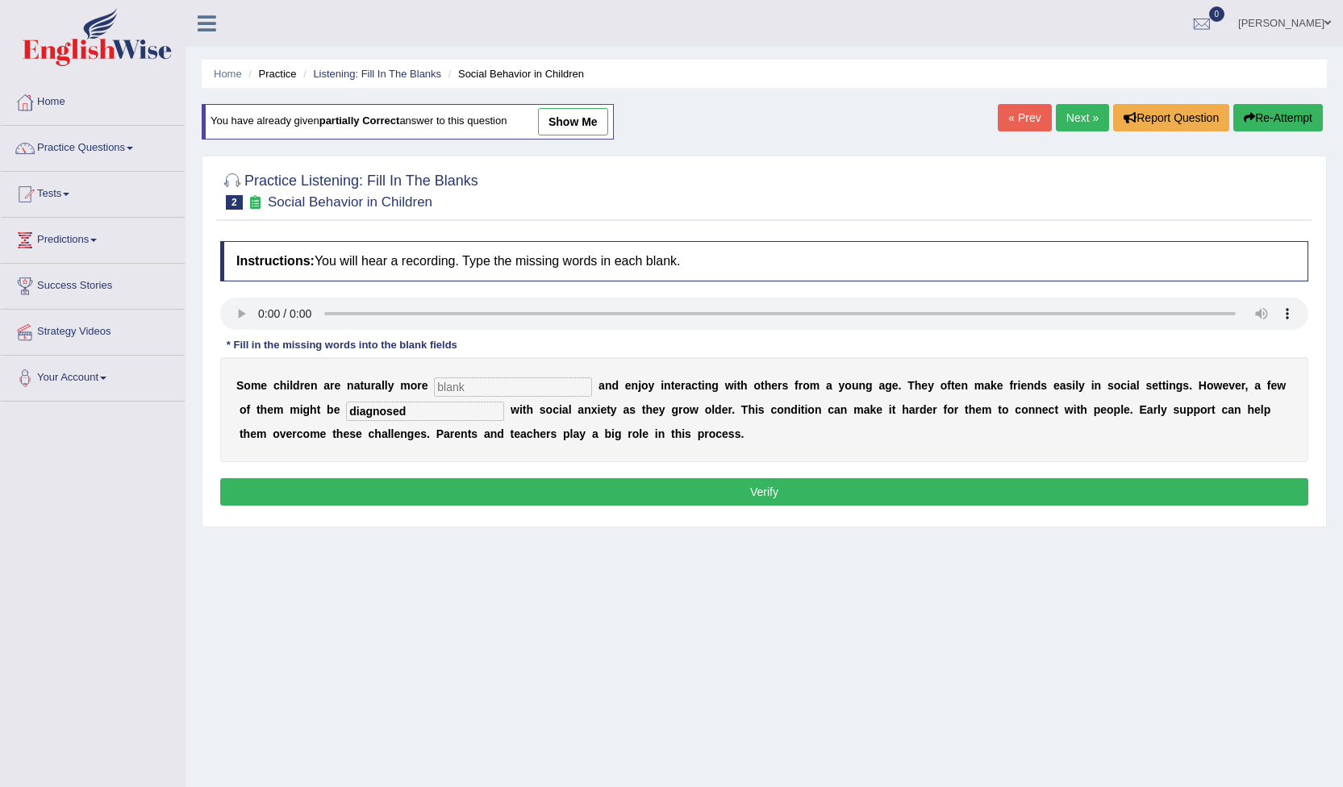
click at [461, 383] on input "text" at bounding box center [513, 387] width 158 height 19
type input "sociable"
click at [774, 493] on button "Verify" at bounding box center [764, 491] width 1088 height 27
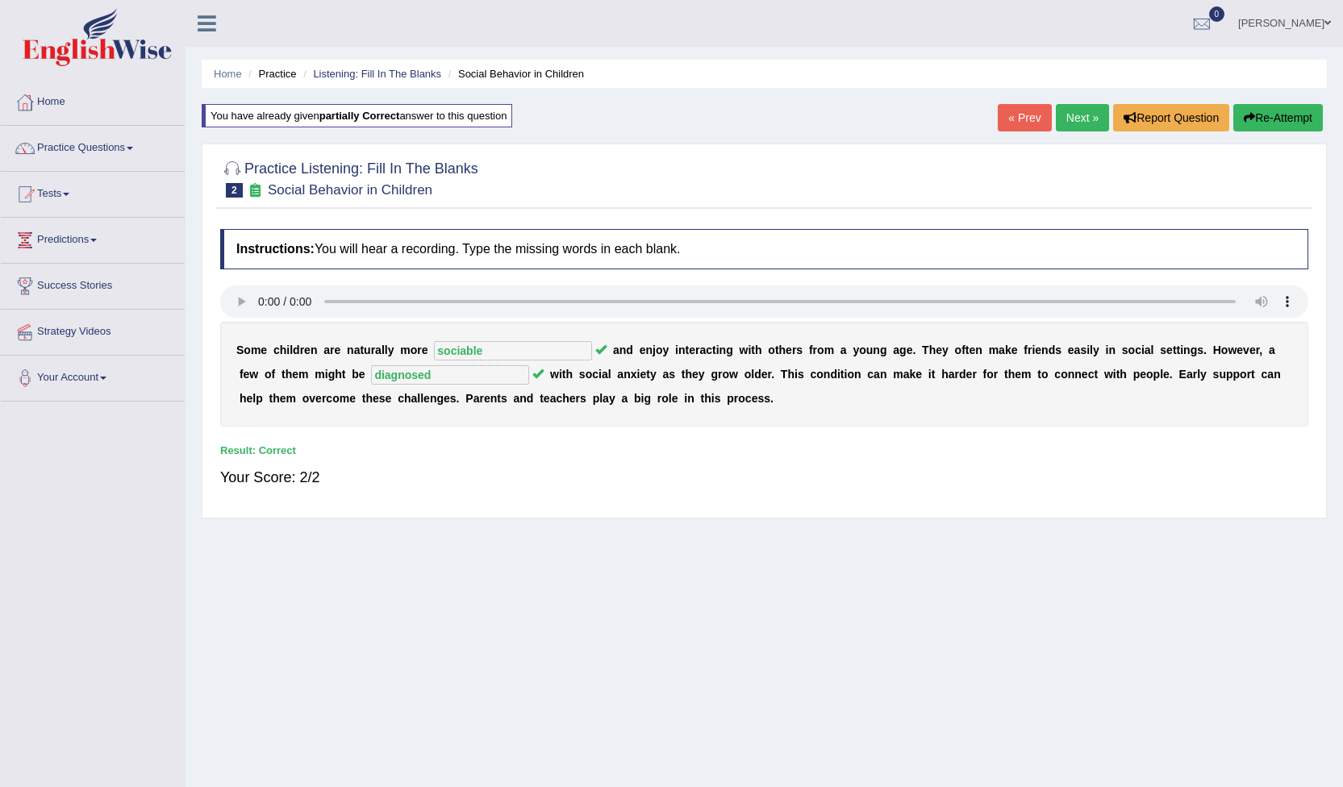
click at [1079, 123] on link "Next »" at bounding box center [1082, 117] width 53 height 27
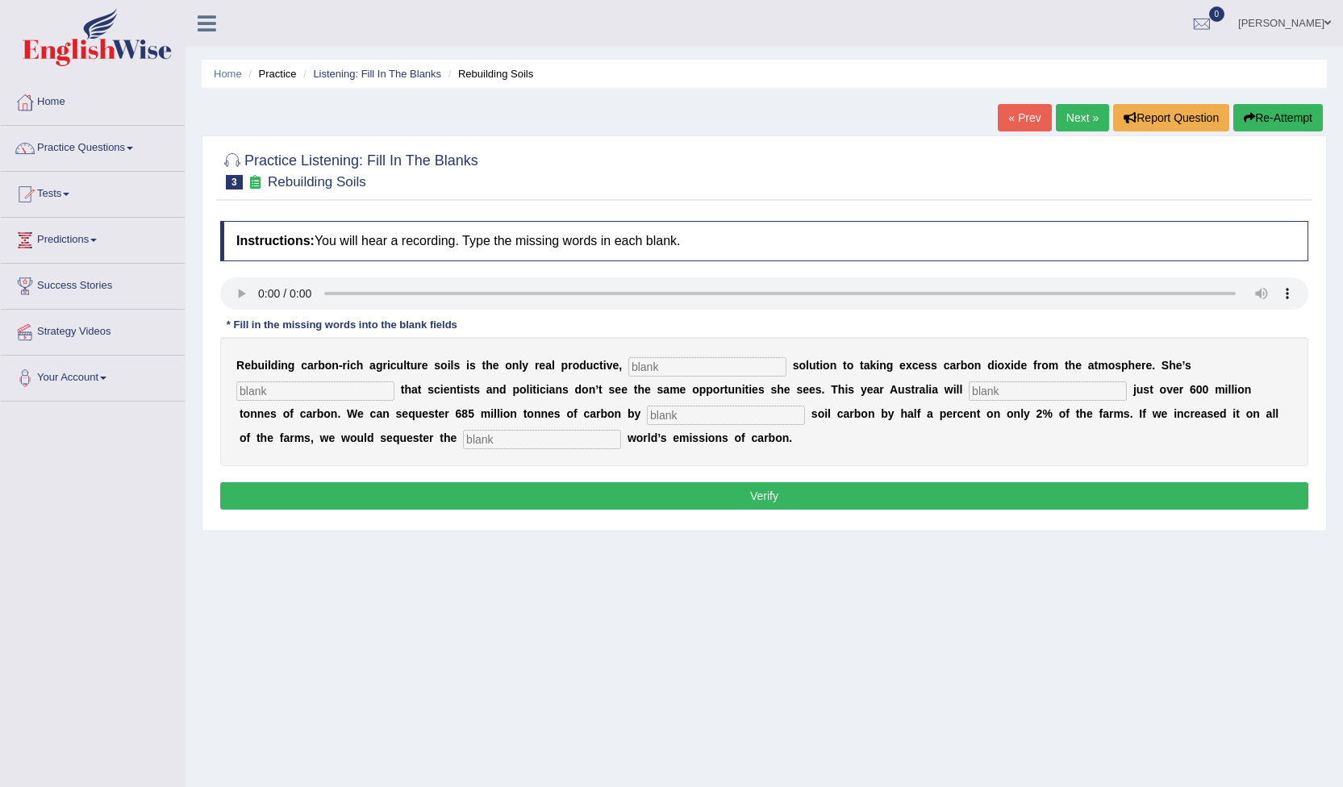
click at [628, 361] on input "text" at bounding box center [707, 366] width 158 height 19
click at [628, 365] on input "text" at bounding box center [707, 366] width 158 height 19
type input "permi"
click at [394, 382] on input "text" at bounding box center [315, 391] width 158 height 19
type input "foer"
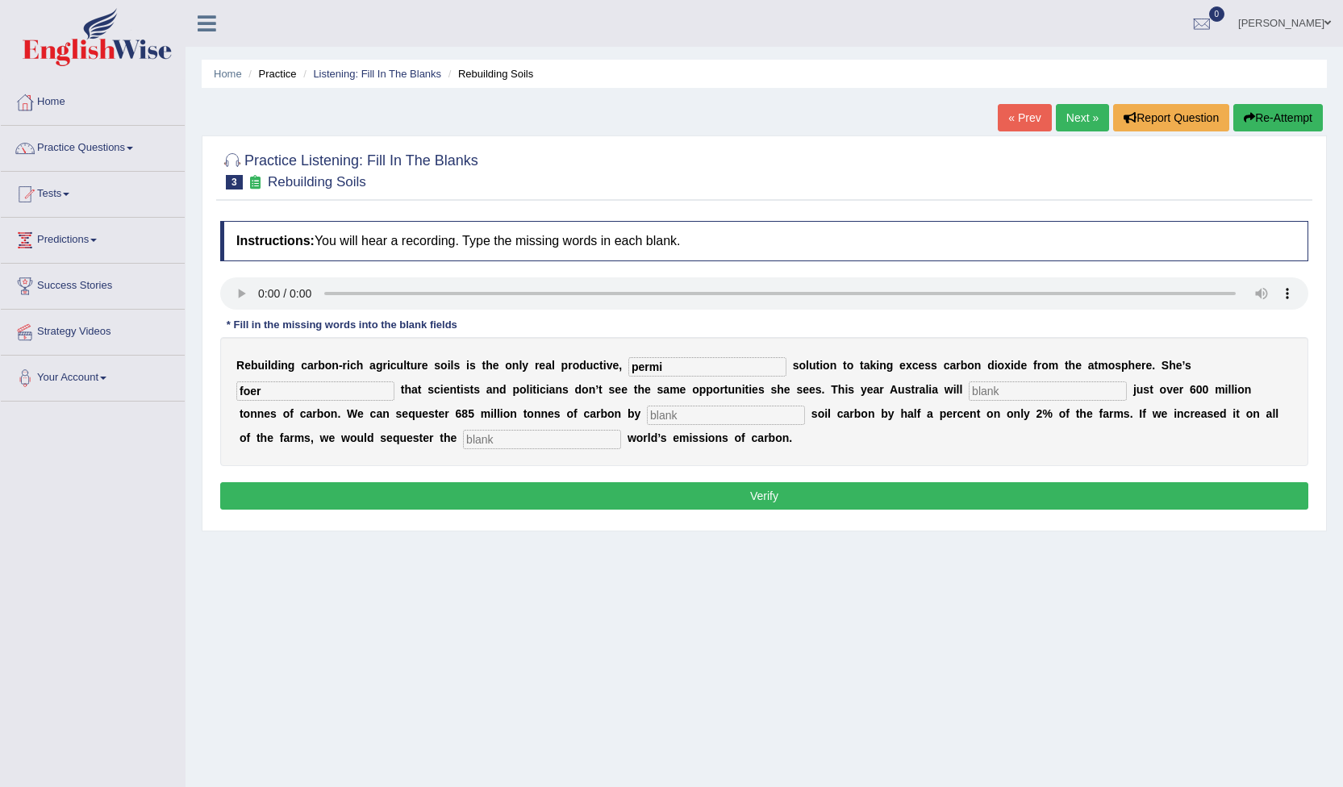
click at [647, 414] on input "text" at bounding box center [726, 415] width 158 height 19
type input "incre"
click at [621, 430] on input "text" at bounding box center [542, 439] width 158 height 19
type input "whole"
click at [647, 413] on input "incre" at bounding box center [726, 415] width 158 height 19
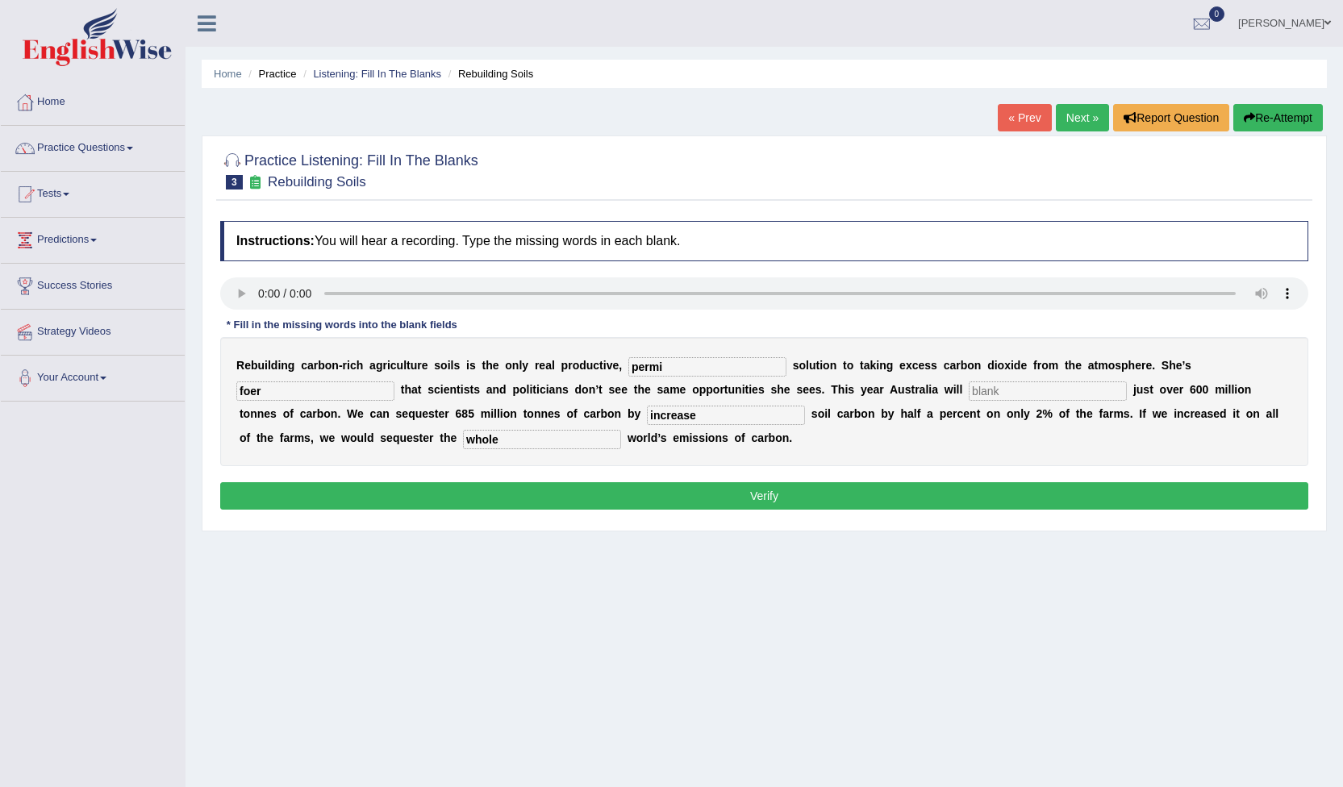
type input "increase"
click at [636, 364] on input "permi" at bounding box center [707, 366] width 158 height 19
click at [638, 366] on input "perminent" at bounding box center [707, 366] width 158 height 19
type input "perminent"
click at [647, 417] on input "increase" at bounding box center [726, 415] width 158 height 19
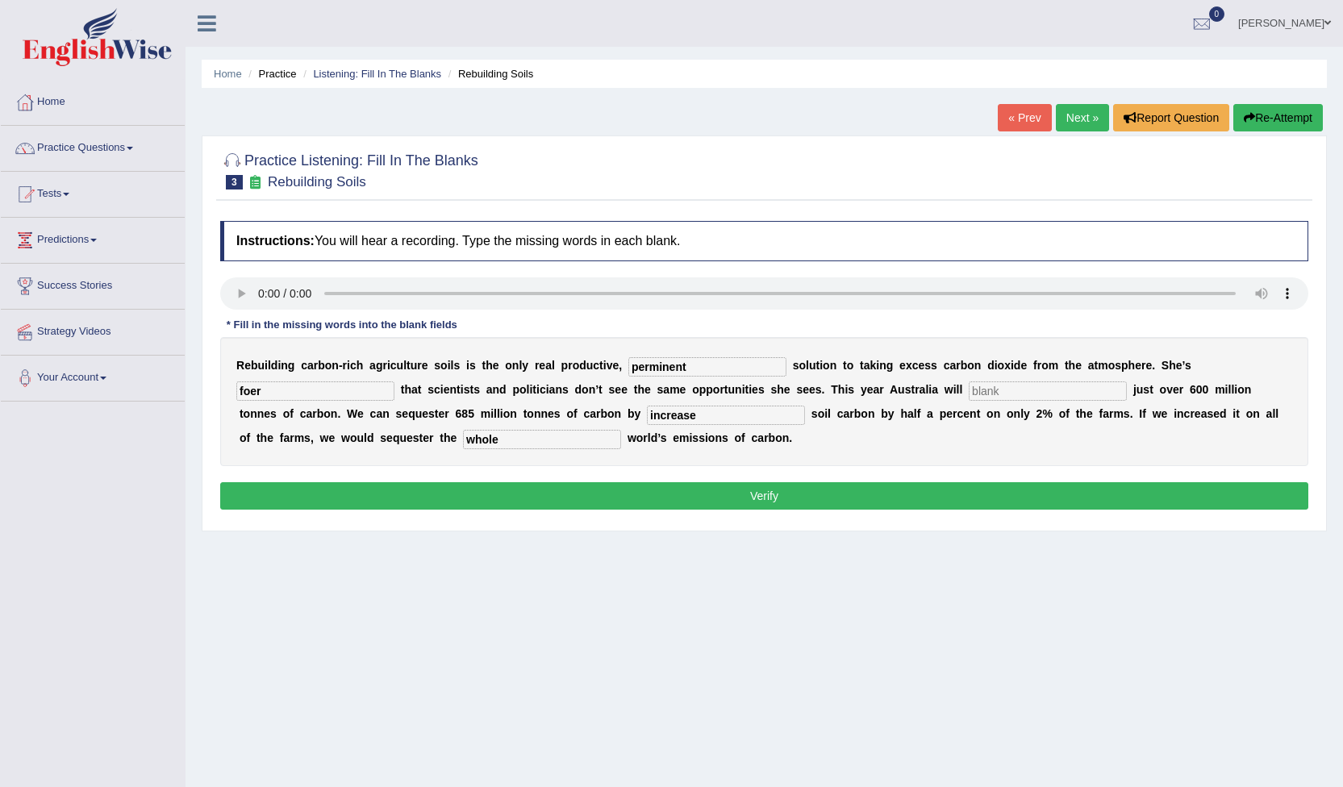
click at [394, 382] on input "foer" at bounding box center [315, 391] width 158 height 19
type input "frustration"
click at [634, 370] on input "perminent" at bounding box center [707, 366] width 158 height 19
type input "permanent"
click at [969, 393] on input "text" at bounding box center [1048, 391] width 158 height 19
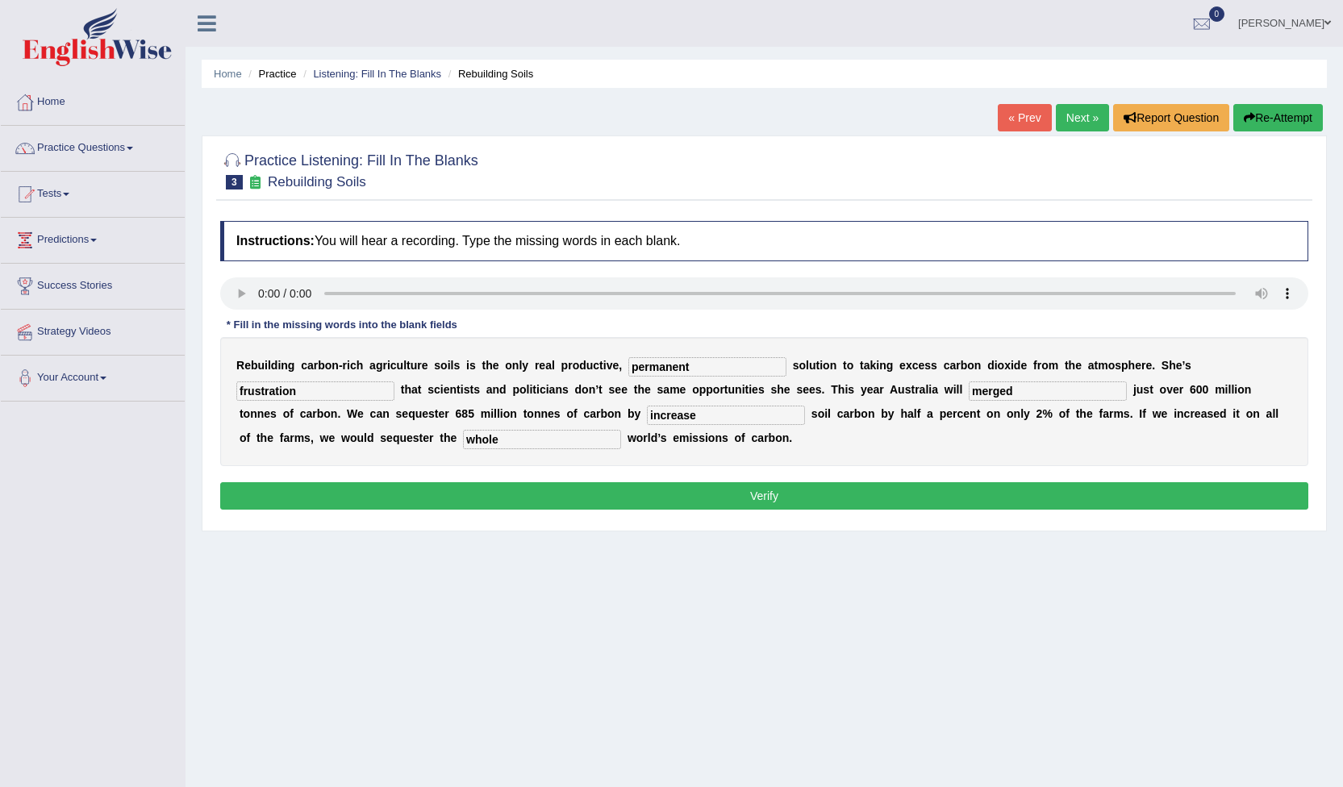
type input "merged"
click at [394, 382] on input "frustration" at bounding box center [315, 391] width 158 height 19
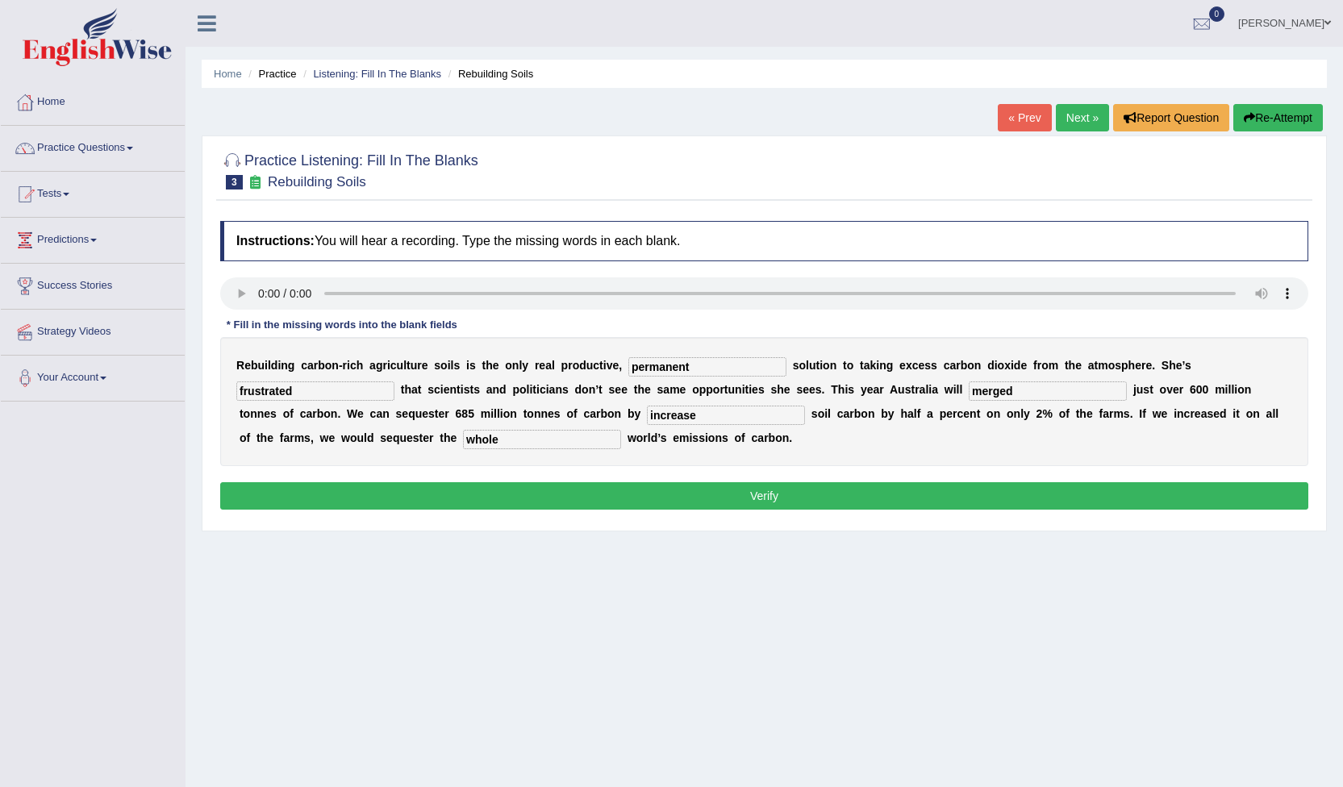
type input "frustrated"
click at [647, 408] on input "increase" at bounding box center [726, 415] width 158 height 19
type input "increasing"
click at [775, 490] on button "Verify" at bounding box center [764, 495] width 1088 height 27
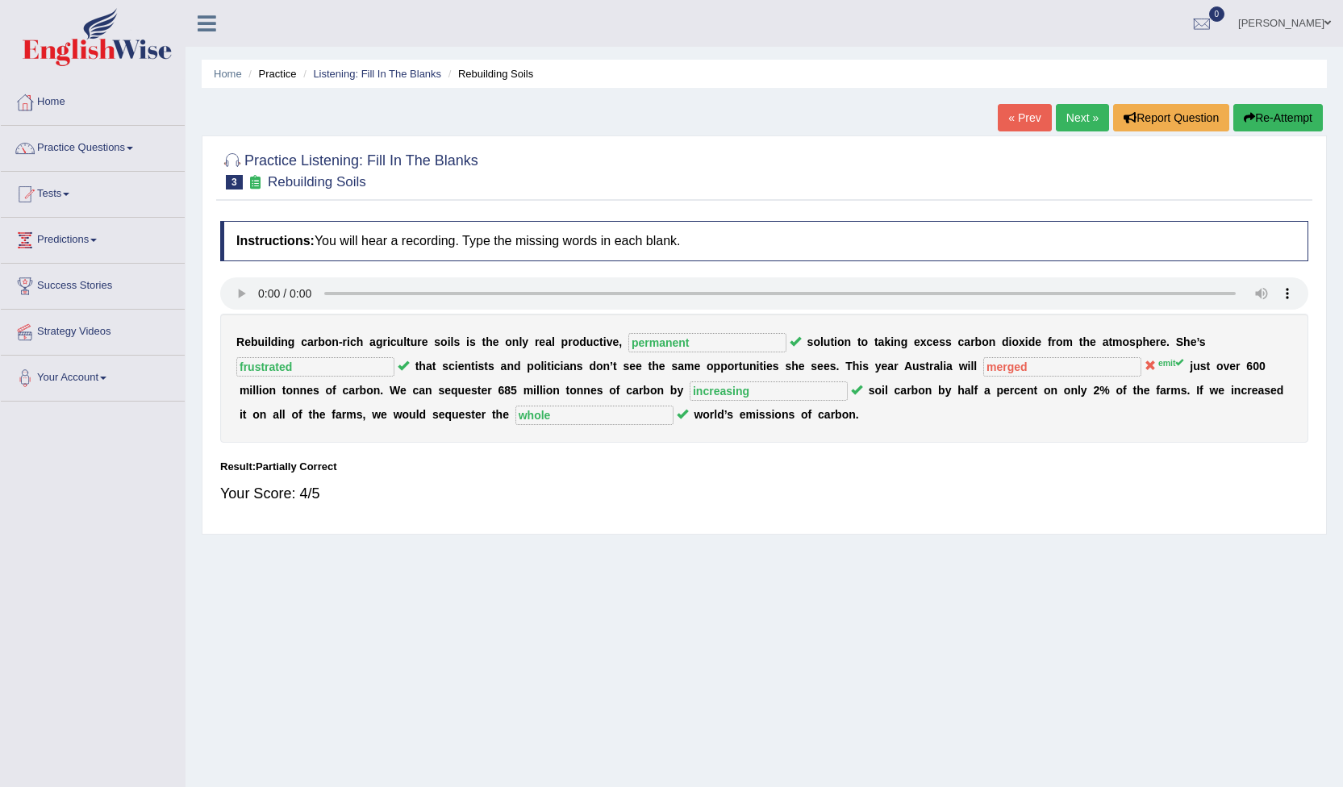
click at [1072, 121] on link "Next »" at bounding box center [1082, 117] width 53 height 27
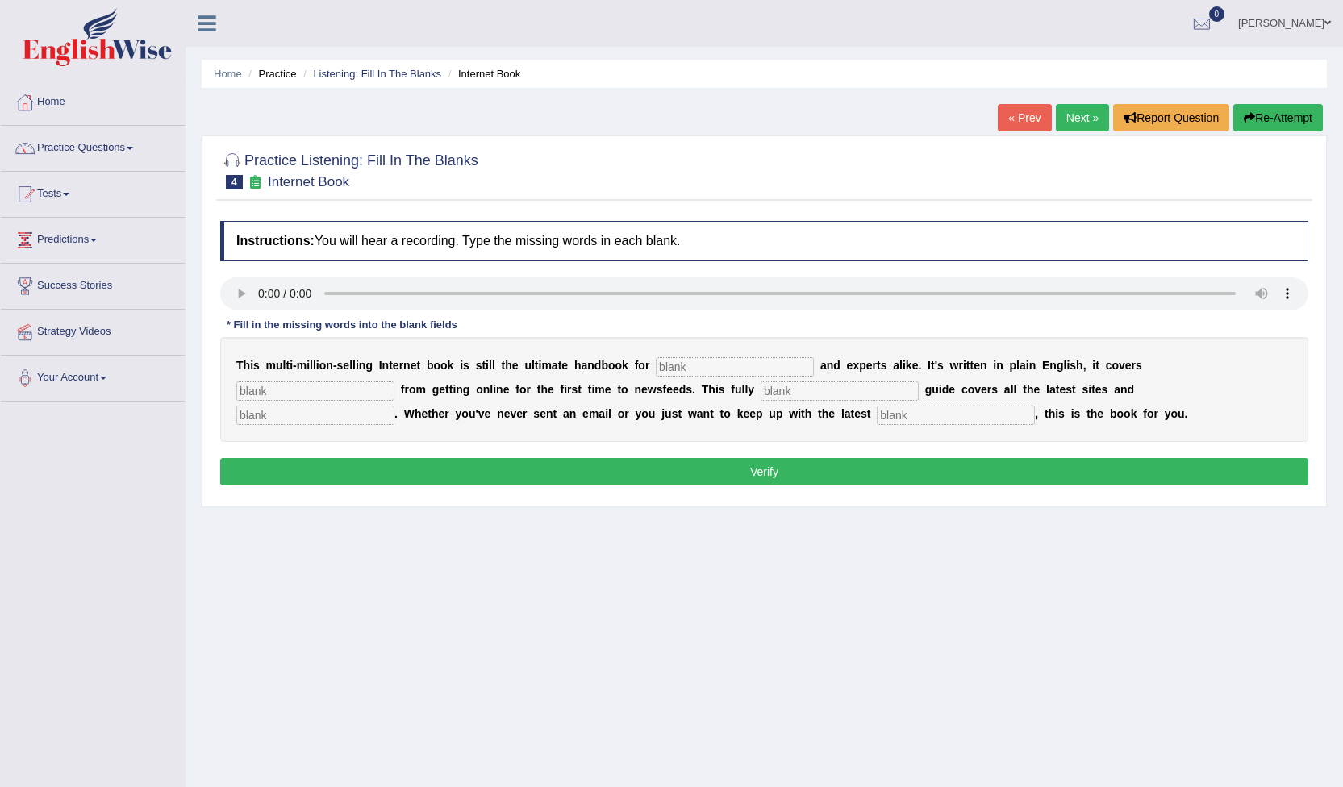
click at [684, 364] on input "text" at bounding box center [735, 366] width 158 height 19
click at [656, 369] on input "text" at bounding box center [735, 366] width 158 height 19
click at [661, 369] on input "text" at bounding box center [735, 366] width 158 height 19
type input "no"
click at [394, 382] on input "text" at bounding box center [315, 391] width 158 height 19
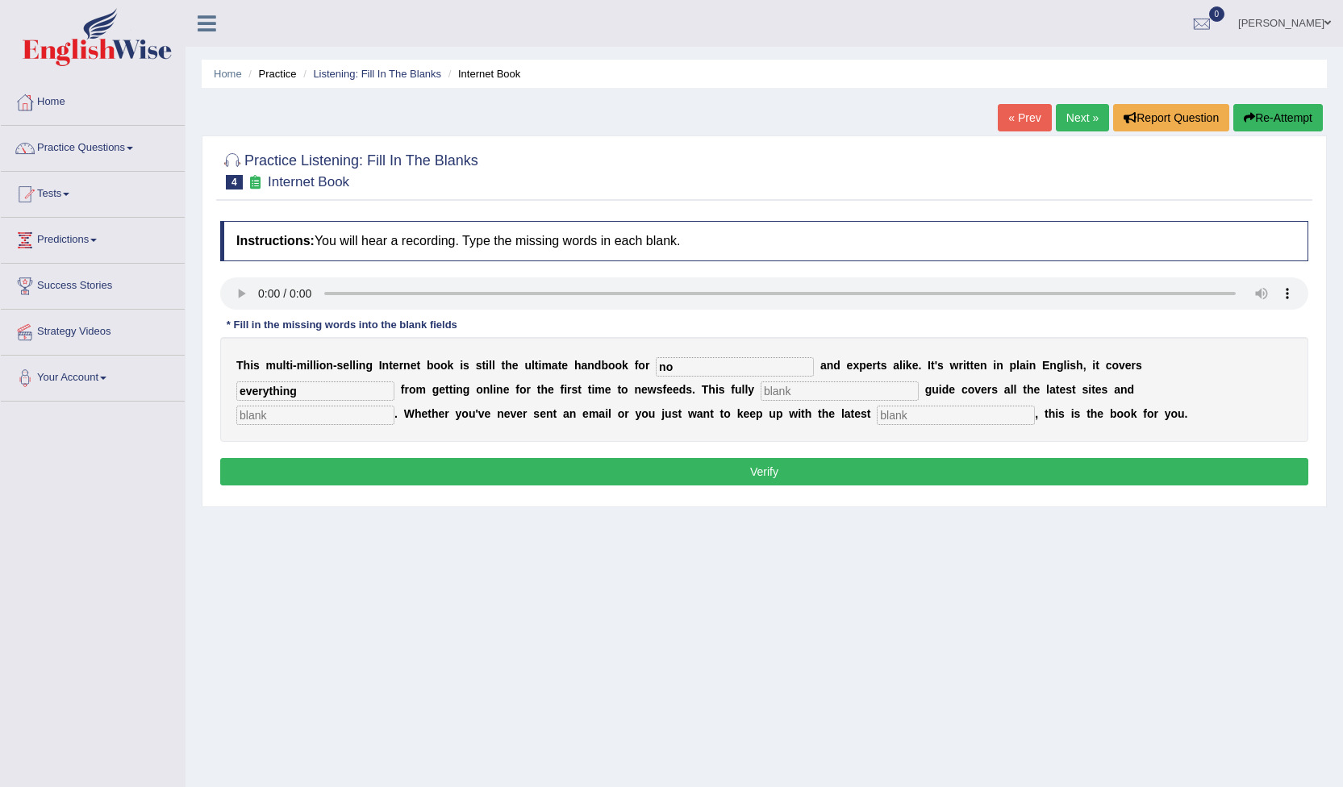
type input "everything"
click at [656, 362] on input "no" at bounding box center [735, 366] width 158 height 19
type input "noble"
click at [761, 390] on input "text" at bounding box center [840, 391] width 158 height 19
type input "rev"
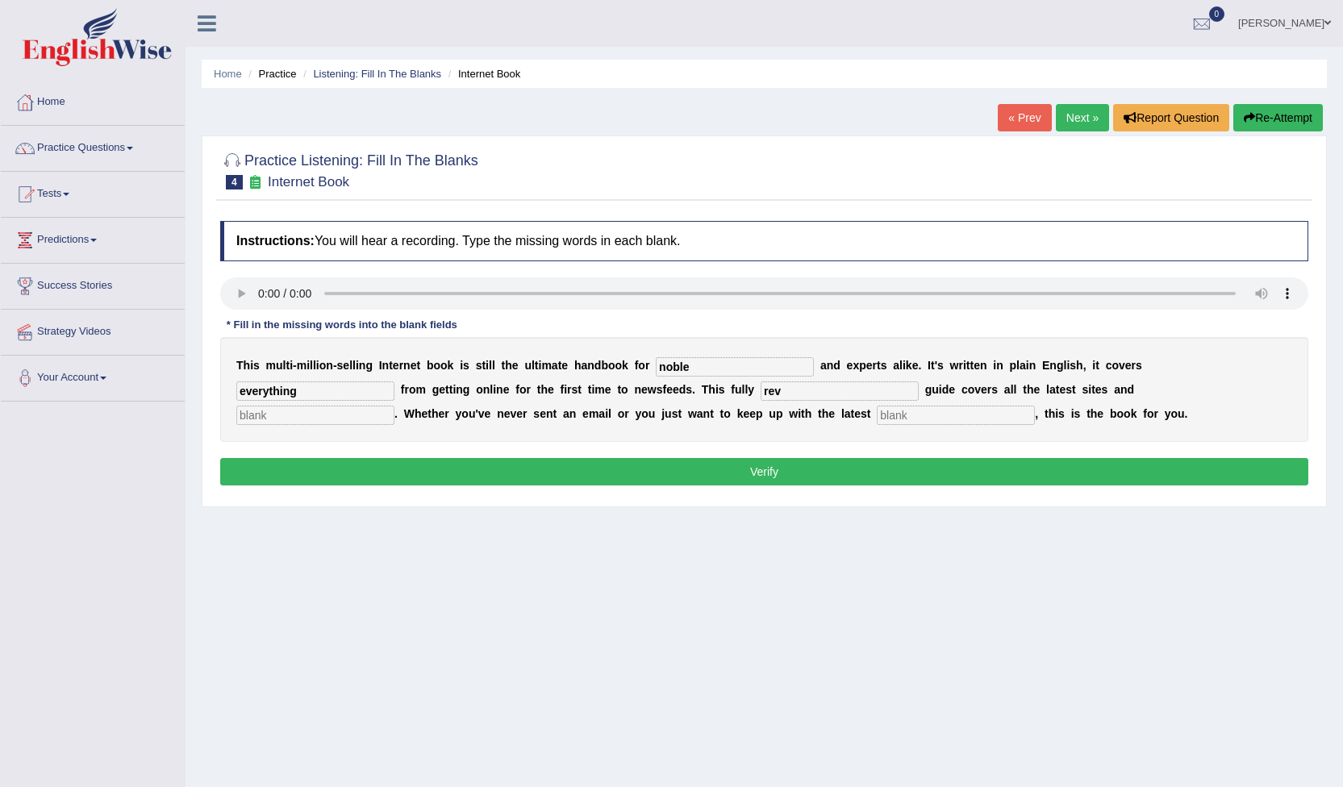
click at [394, 406] on input "text" at bounding box center [315, 415] width 158 height 19
type input "cra"
click at [877, 411] on input "text" at bounding box center [956, 415] width 158 height 19
click at [877, 414] on input "developmernt" at bounding box center [956, 415] width 158 height 19
type input "development"
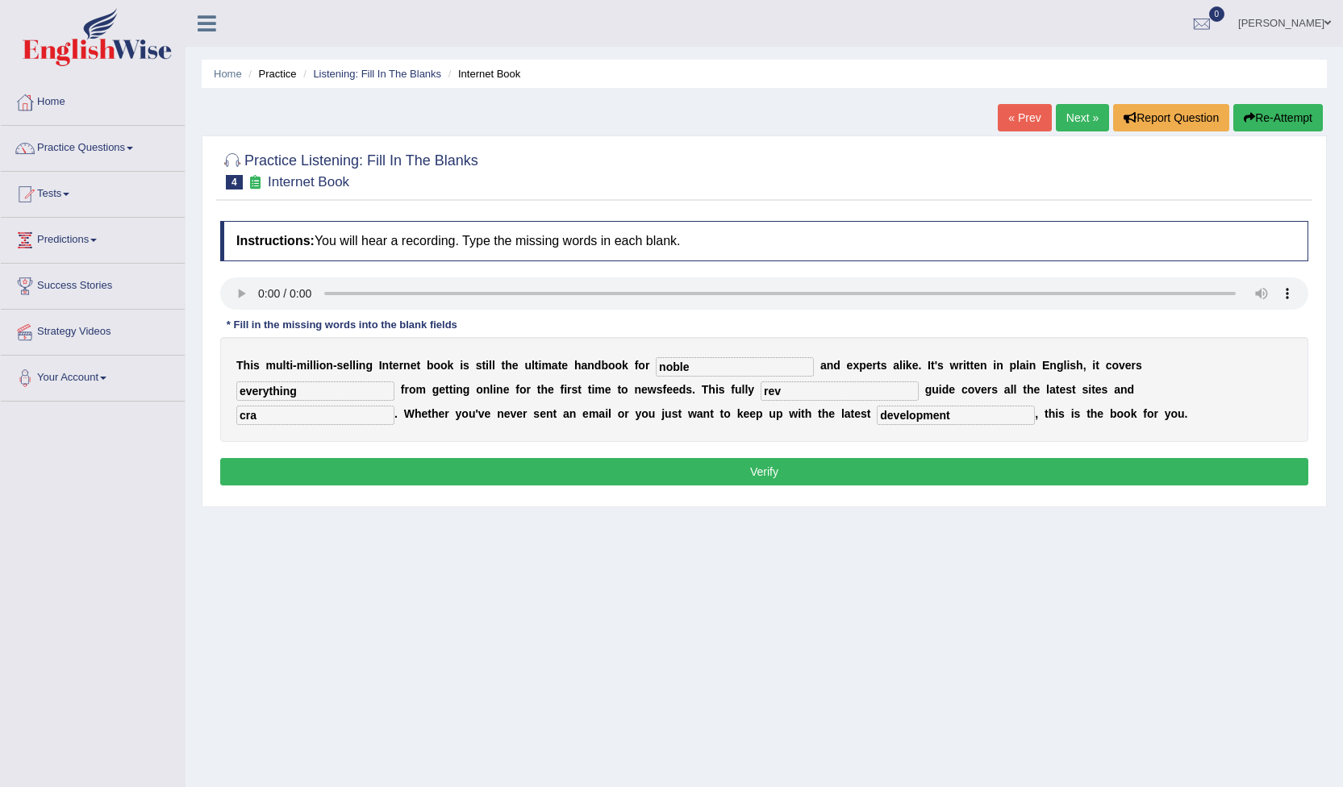
click at [761, 390] on input "rev" at bounding box center [840, 391] width 158 height 19
type input "reverse"
click at [666, 367] on input "noble" at bounding box center [735, 366] width 158 height 19
click at [394, 406] on input "cra" at bounding box center [315, 415] width 158 height 19
type input "crazies"
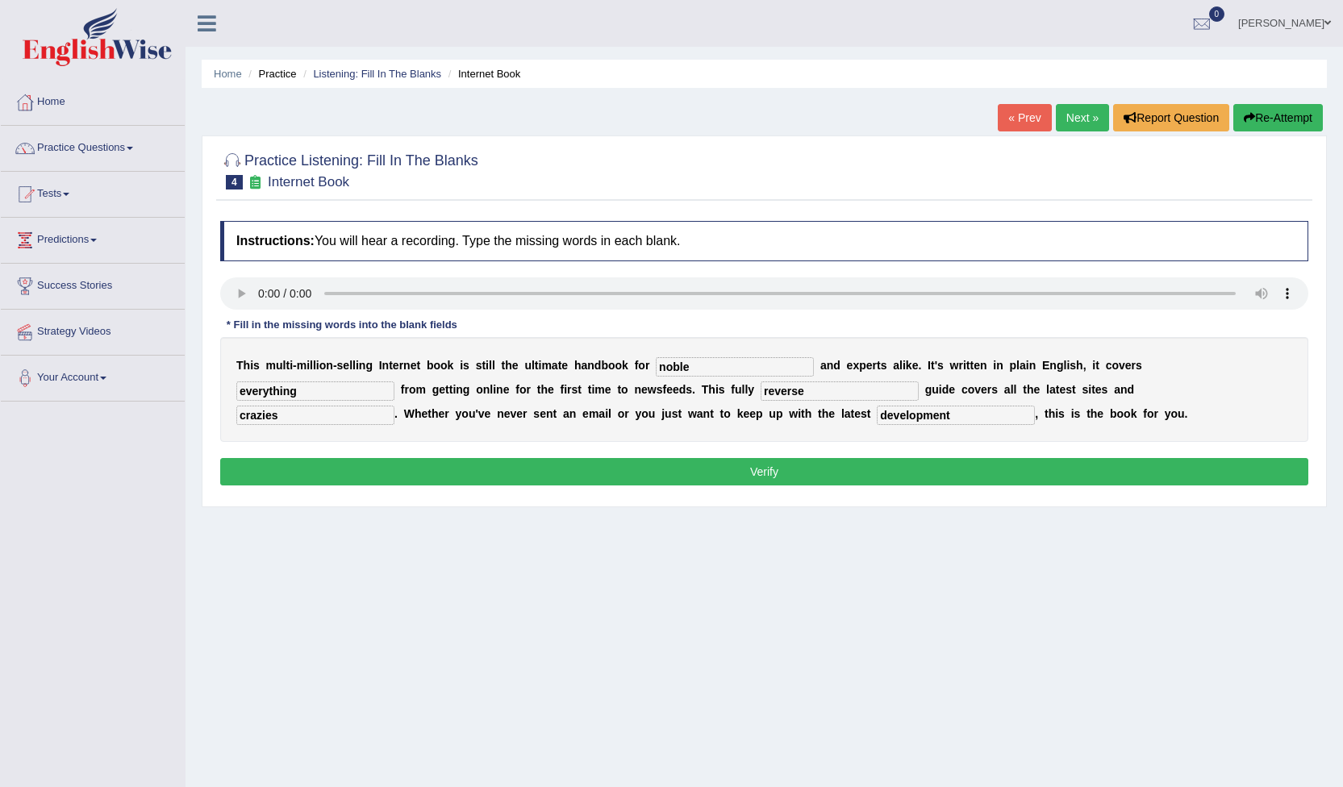
click at [674, 369] on input "noble" at bounding box center [735, 366] width 158 height 19
type input "noboses"
click at [761, 470] on button "Verify" at bounding box center [764, 471] width 1088 height 27
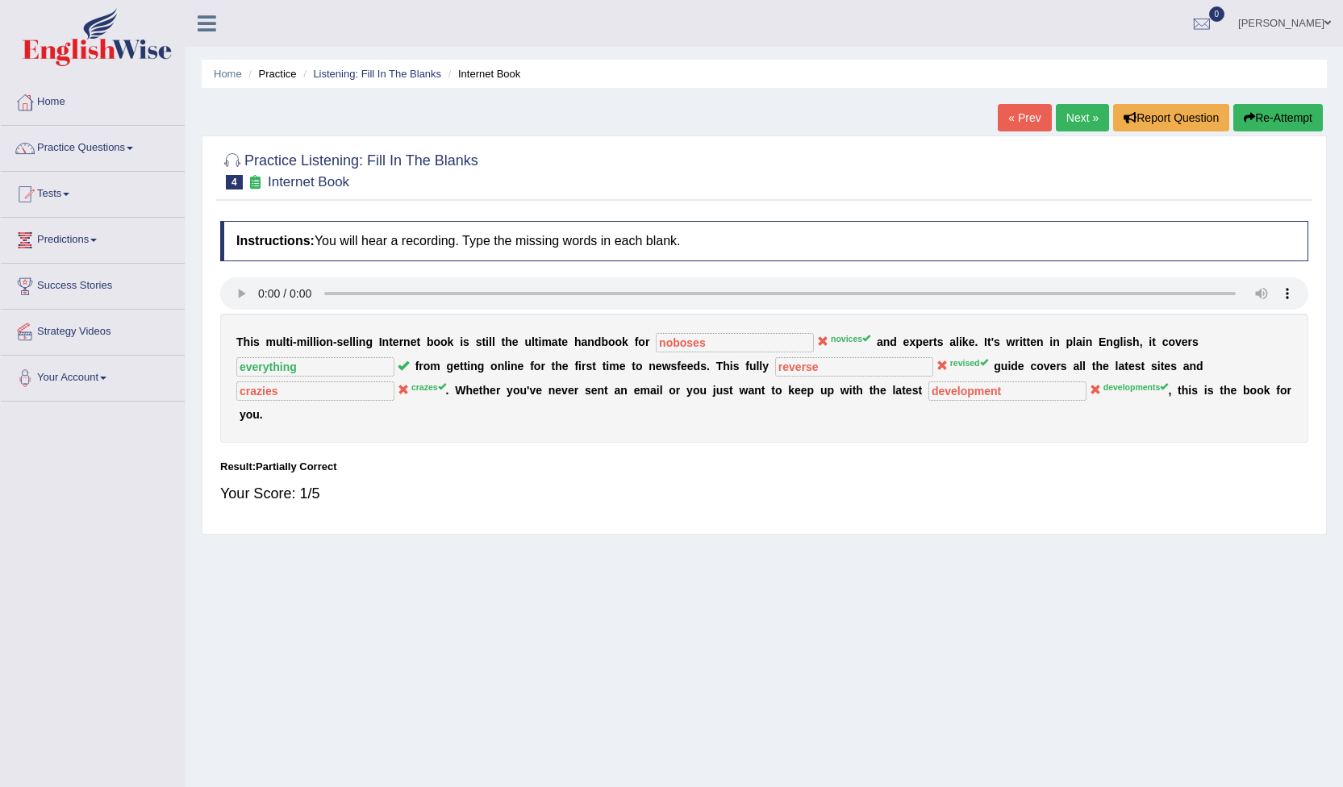
click at [66, 107] on link "Home" at bounding box center [93, 100] width 184 height 40
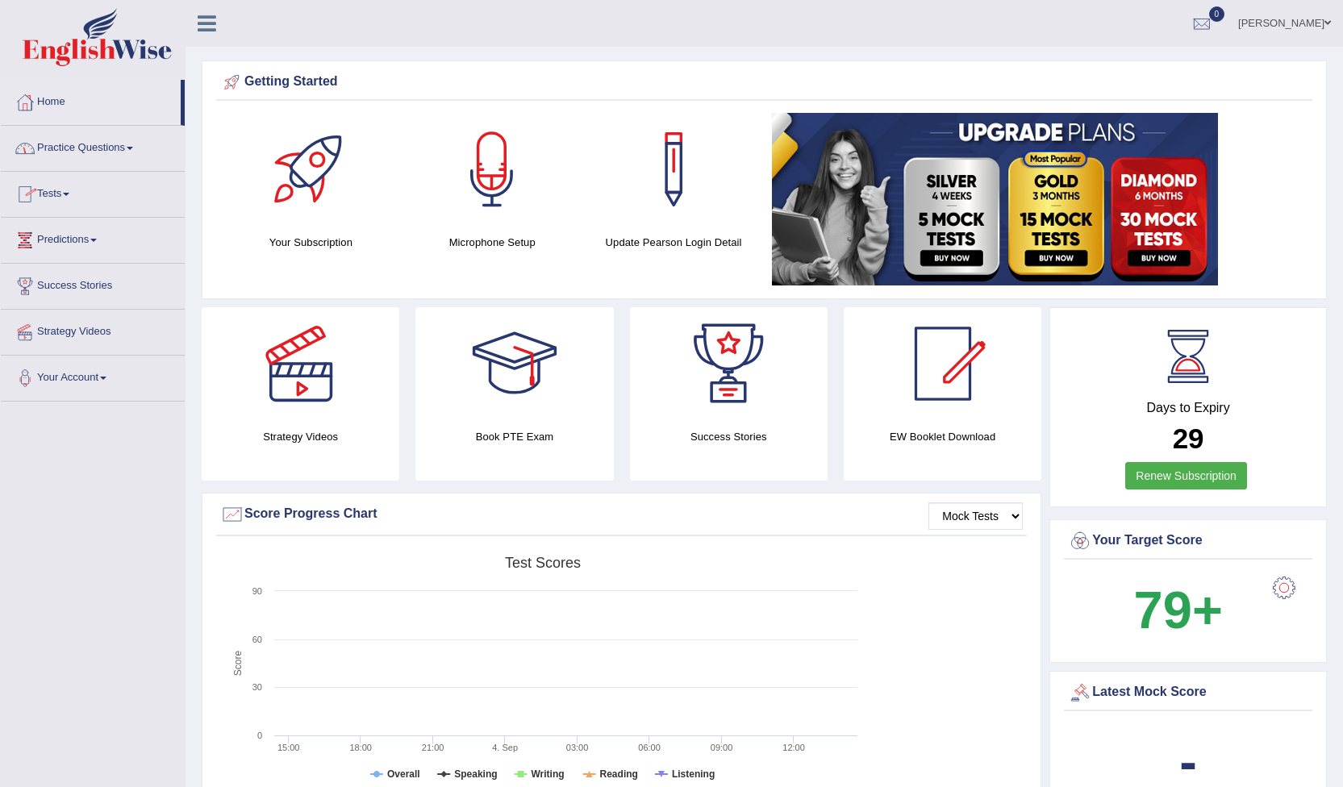
click at [132, 144] on link "Practice Questions" at bounding box center [93, 146] width 184 height 40
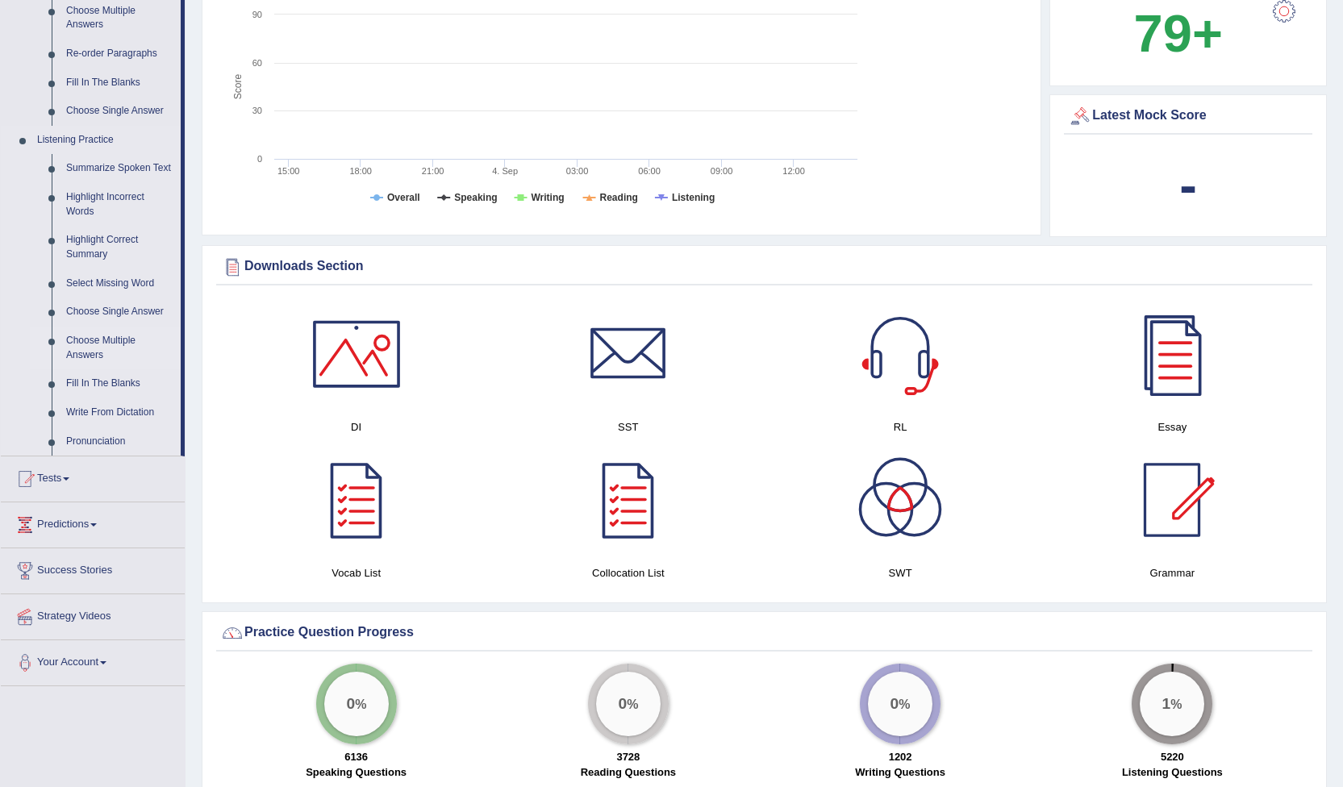
scroll to position [645, 0]
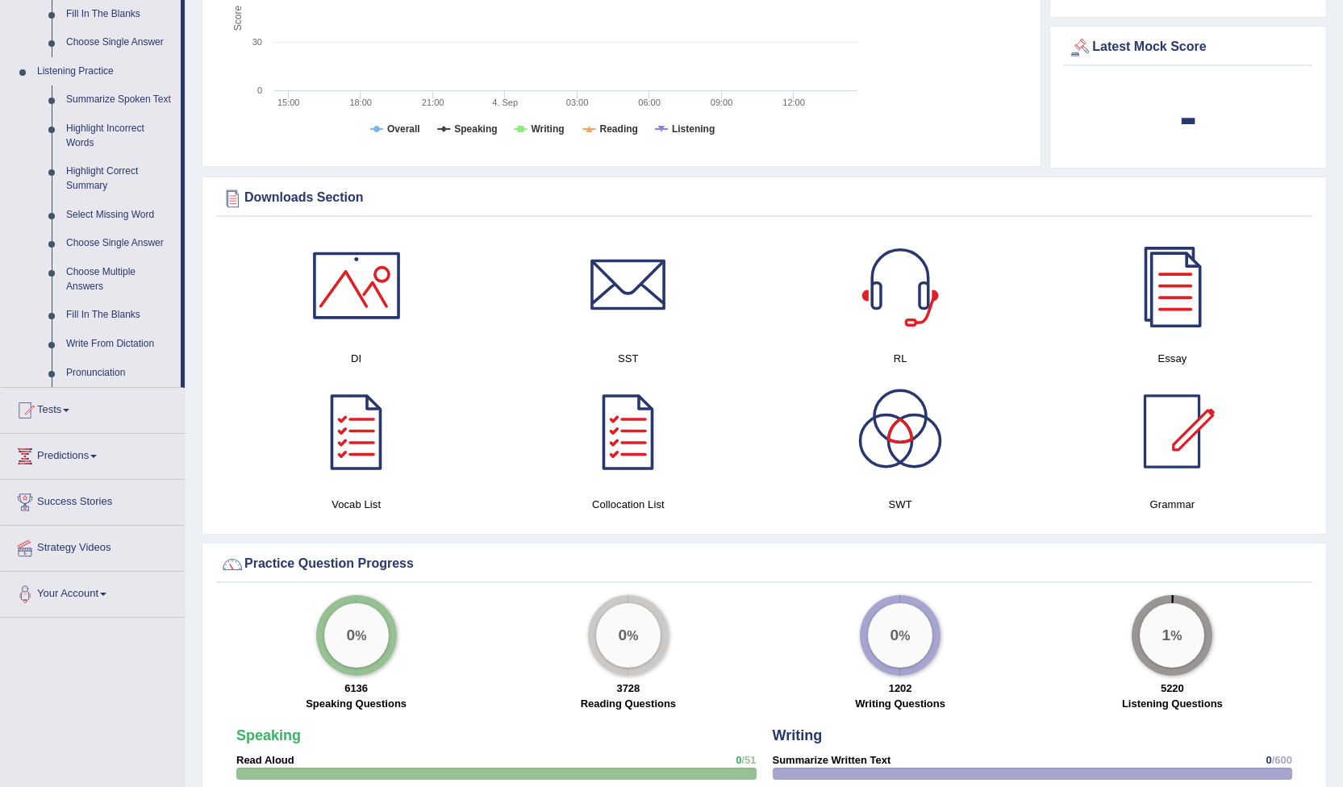
click at [69, 409] on span at bounding box center [66, 410] width 6 height 3
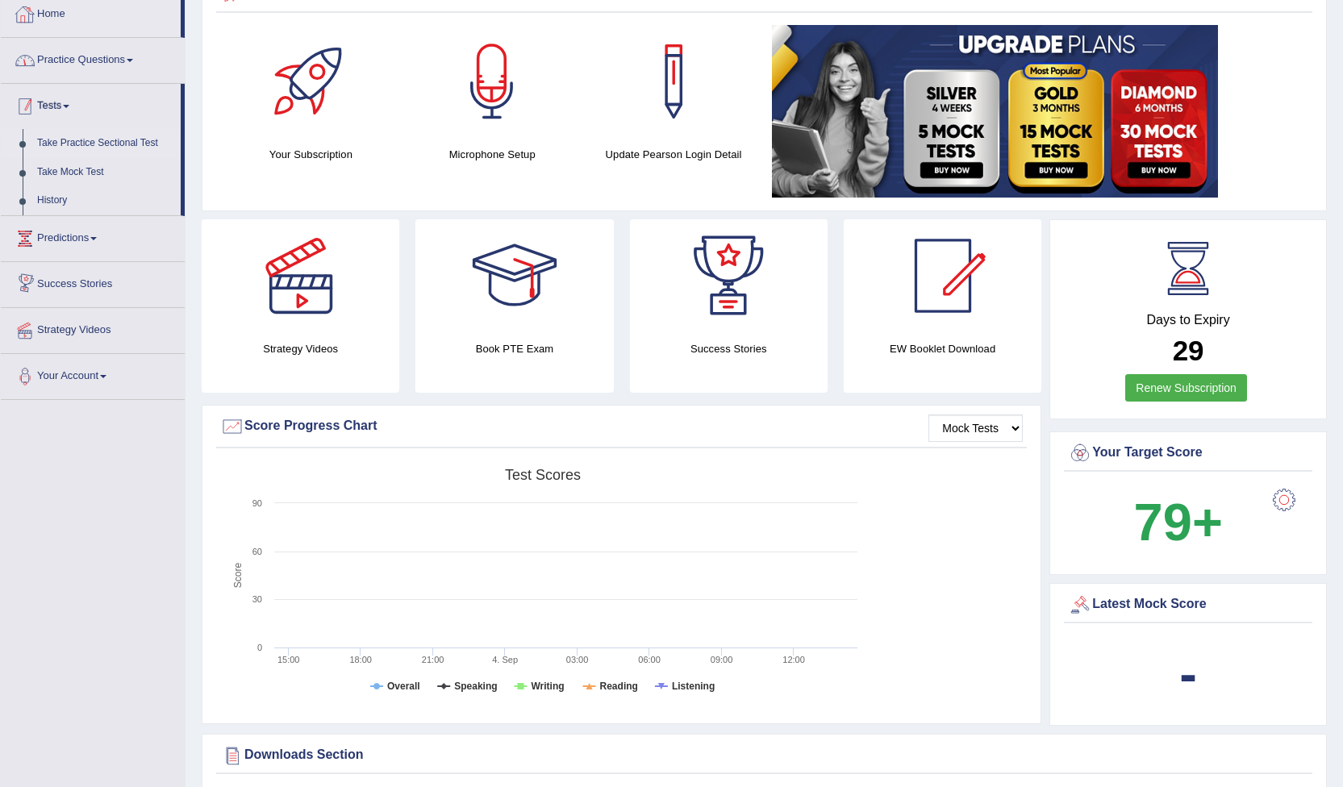
scroll to position [0, 0]
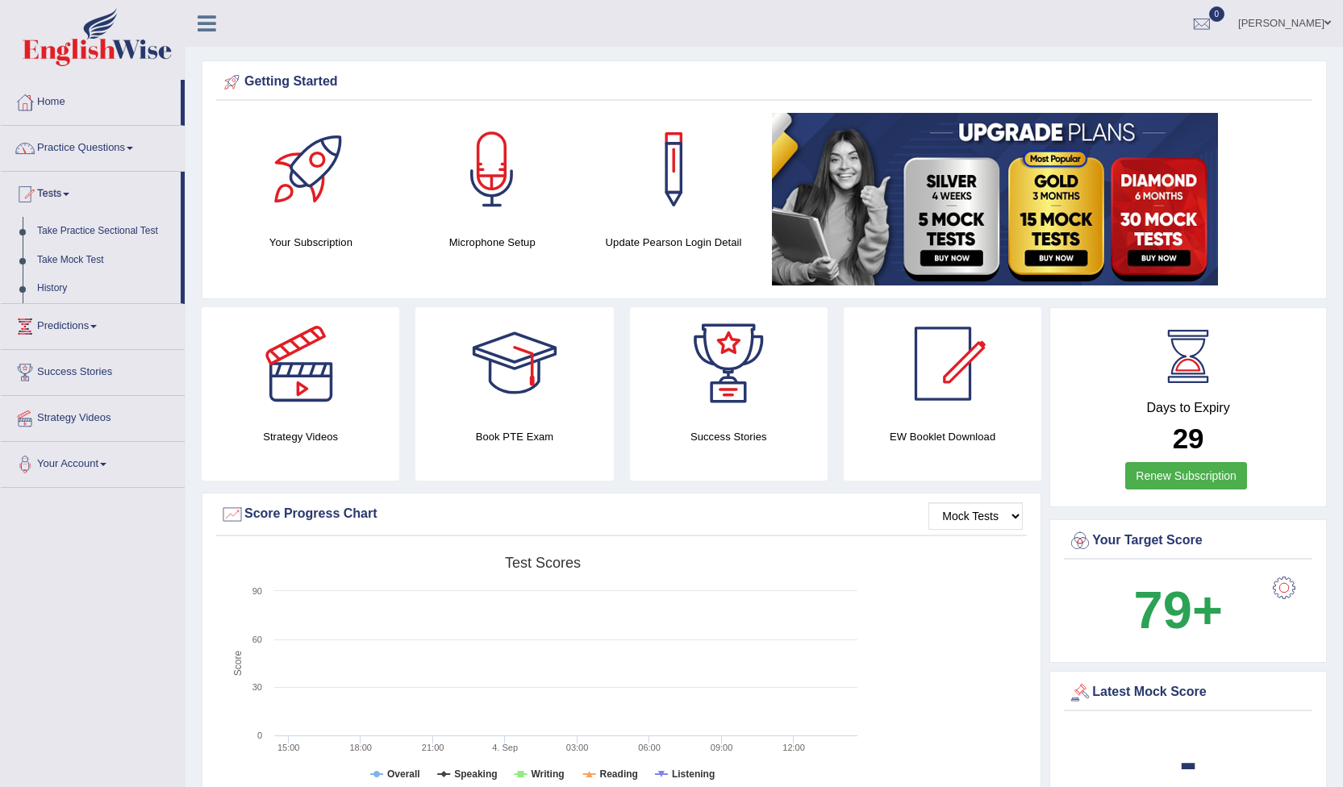
click at [138, 148] on link "Practice Questions" at bounding box center [93, 146] width 184 height 40
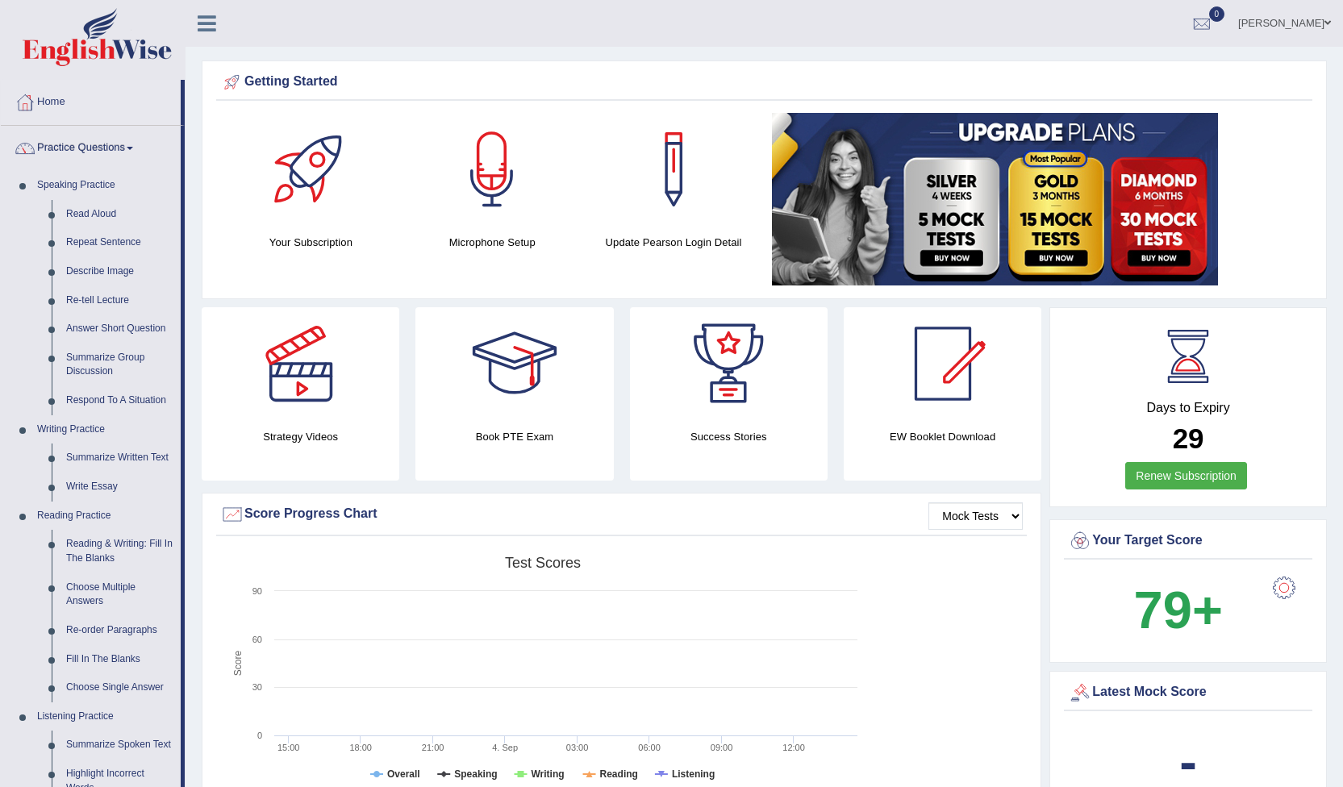
click at [1322, 21] on link "[PERSON_NAME]" at bounding box center [1284, 21] width 117 height 42
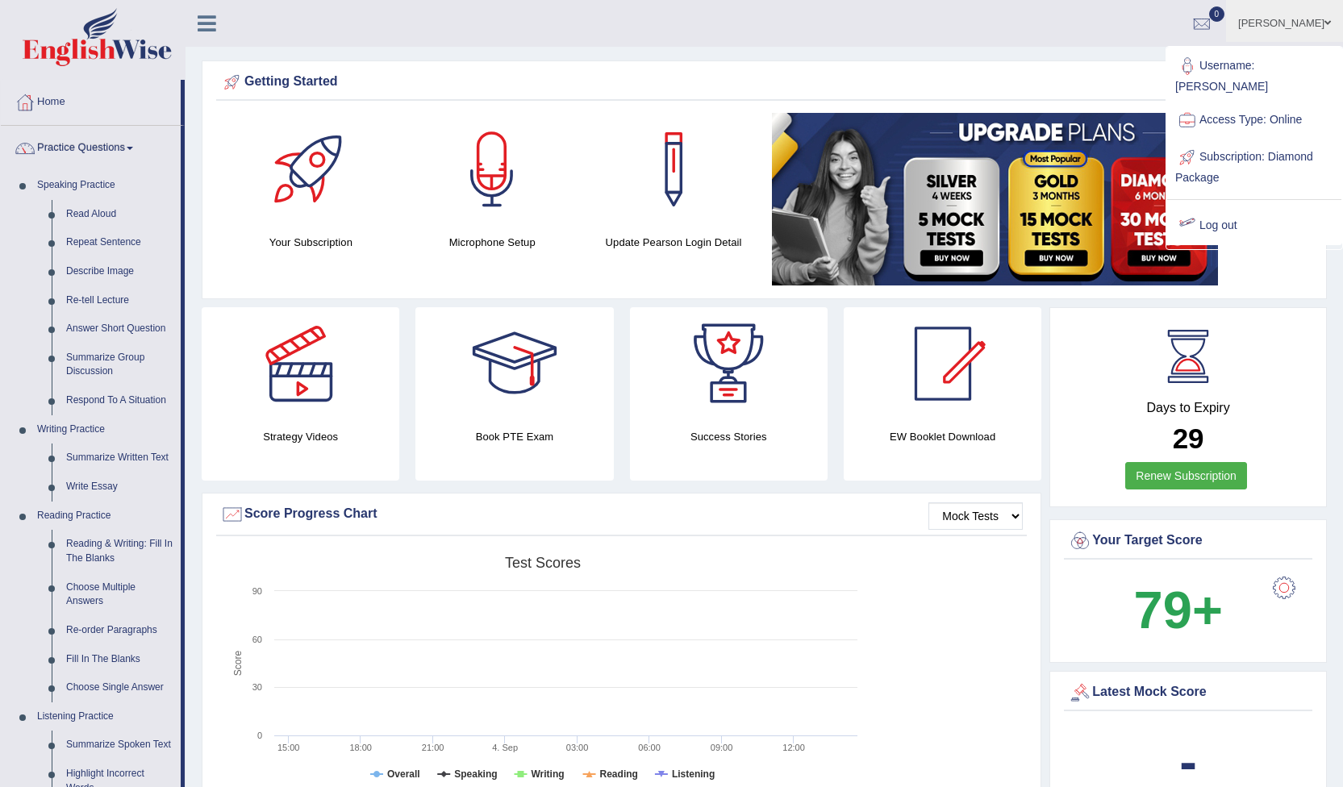
click at [1225, 211] on link "Log out" at bounding box center [1254, 225] width 174 height 37
